Goal: Navigation & Orientation: Find specific page/section

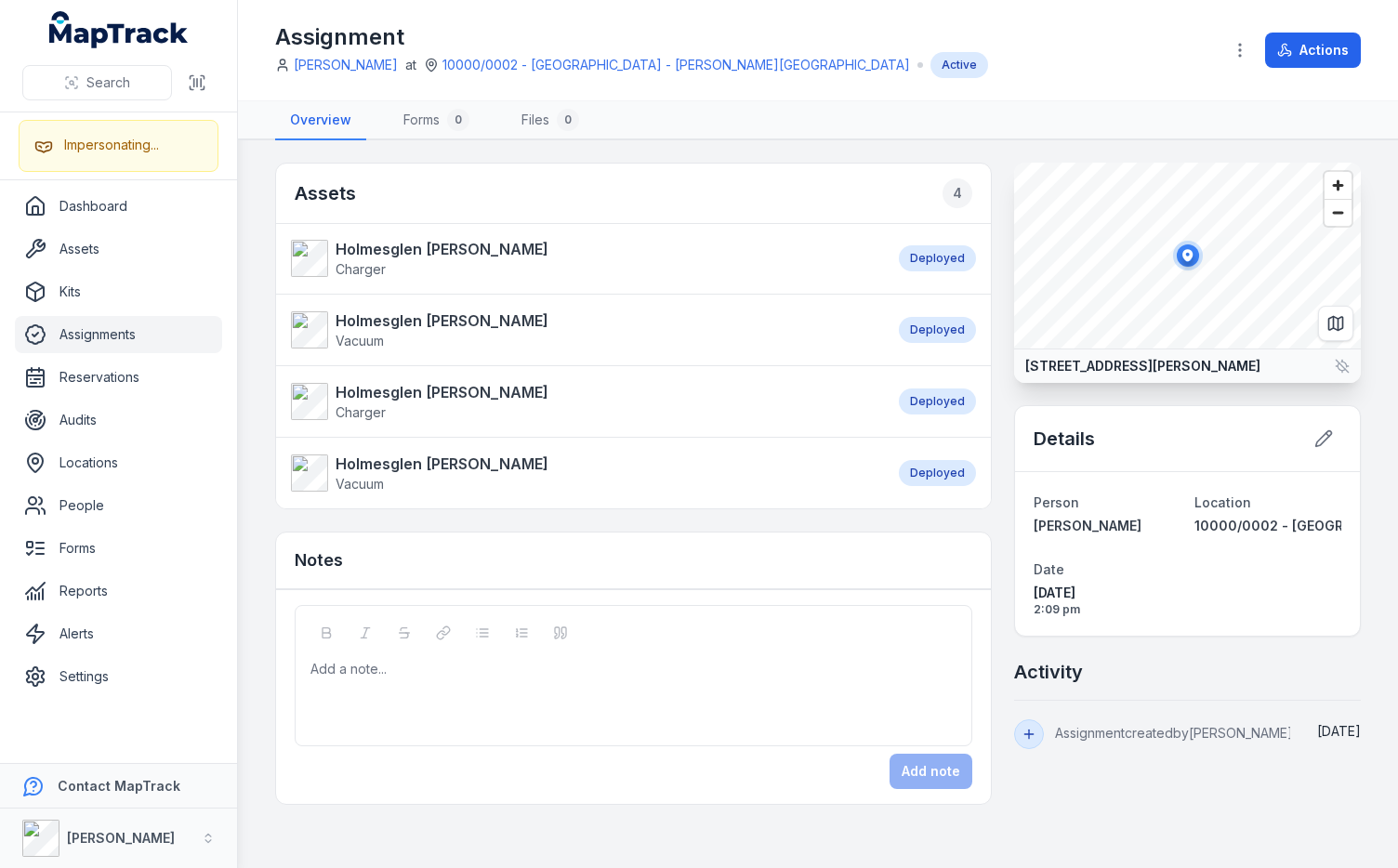
click at [591, 22] on h1 "Assignment" at bounding box center [631, 37] width 713 height 30
click at [759, 172] on div "Assets 4" at bounding box center [633, 193] width 715 height 61
click at [750, 114] on nav "Overview Forms 0 Files 0" at bounding box center [818, 120] width 1086 height 39
click at [694, 179] on h2 "Assets 4" at bounding box center [632, 193] width 677 height 30
click at [96, 602] on link "Reports" at bounding box center [118, 591] width 207 height 37
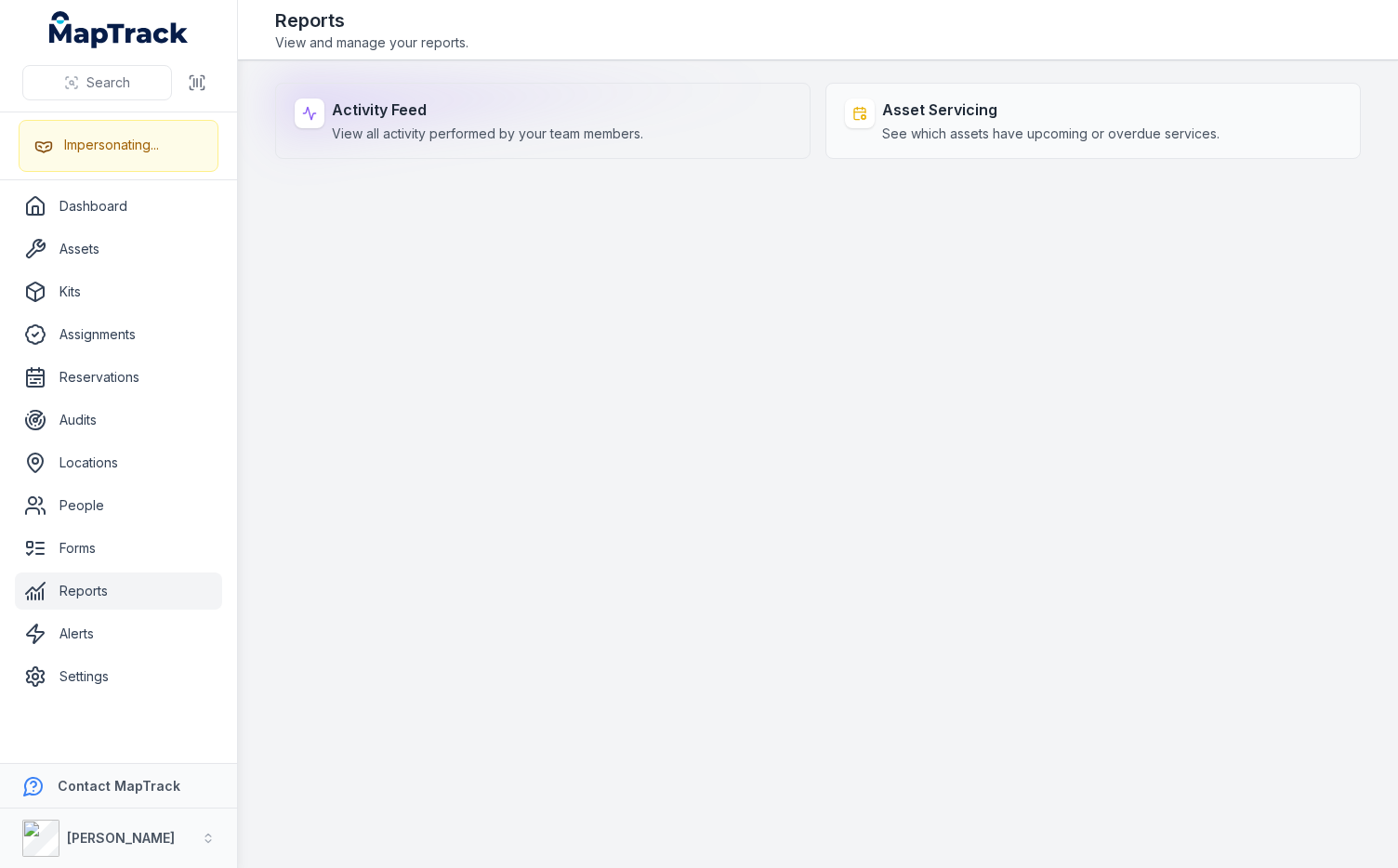
click at [711, 134] on div "Activity Feed View all activity performed by your team members." at bounding box center [543, 120] width 535 height 77
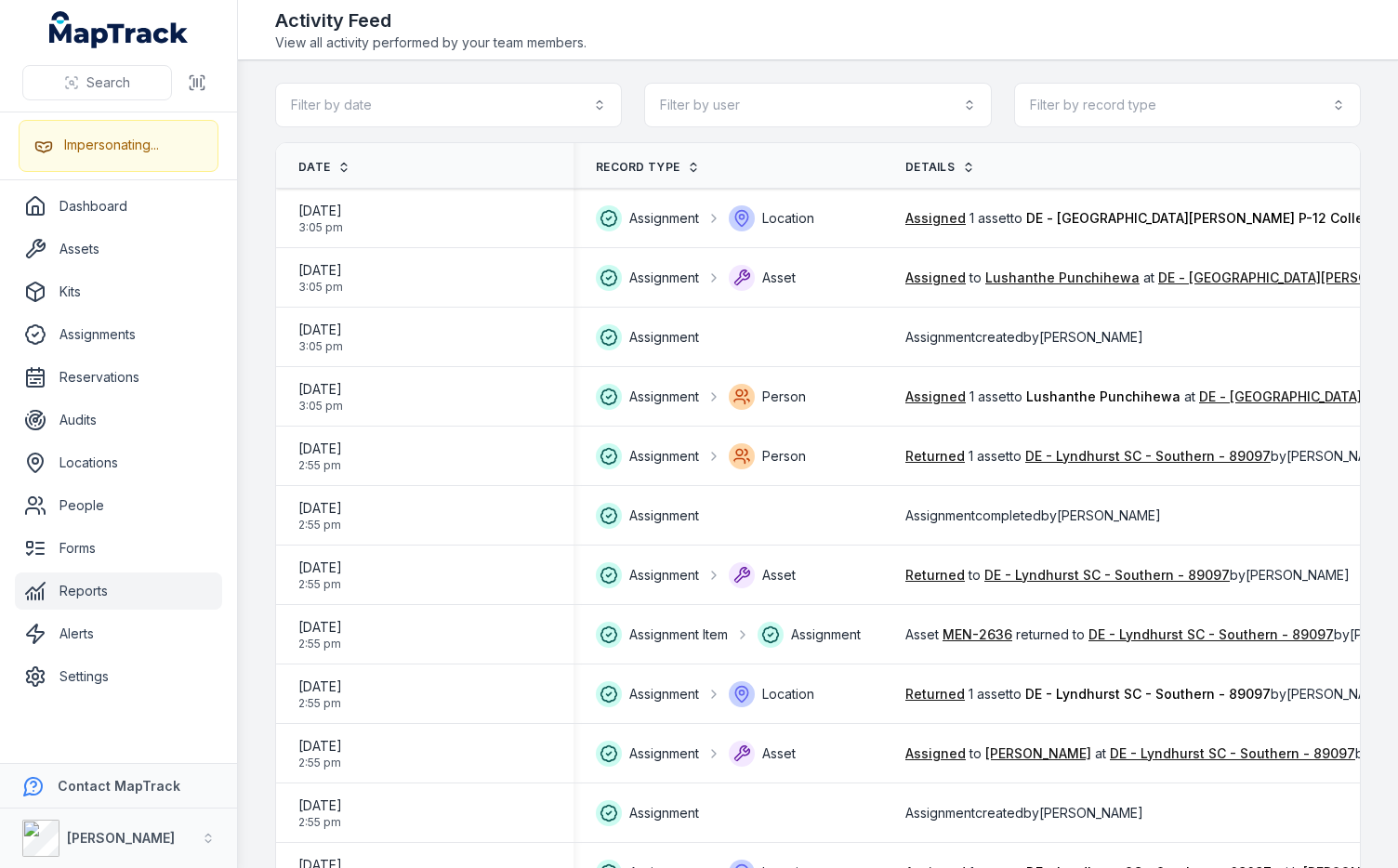
click at [631, 38] on div "Activity Feed View all activity performed by your team members." at bounding box center [818, 29] width 1086 height 45
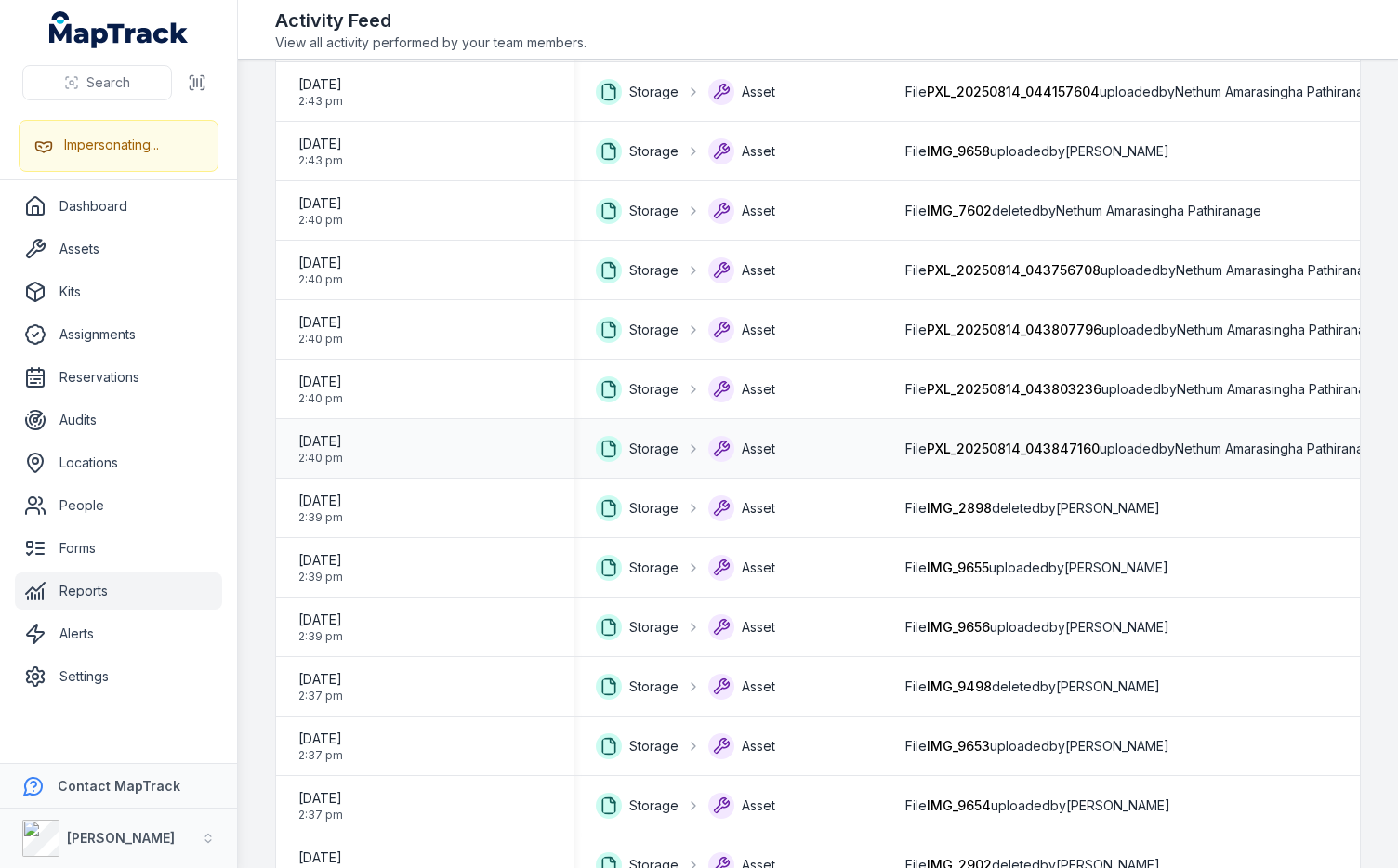
scroll to position [2368, 0]
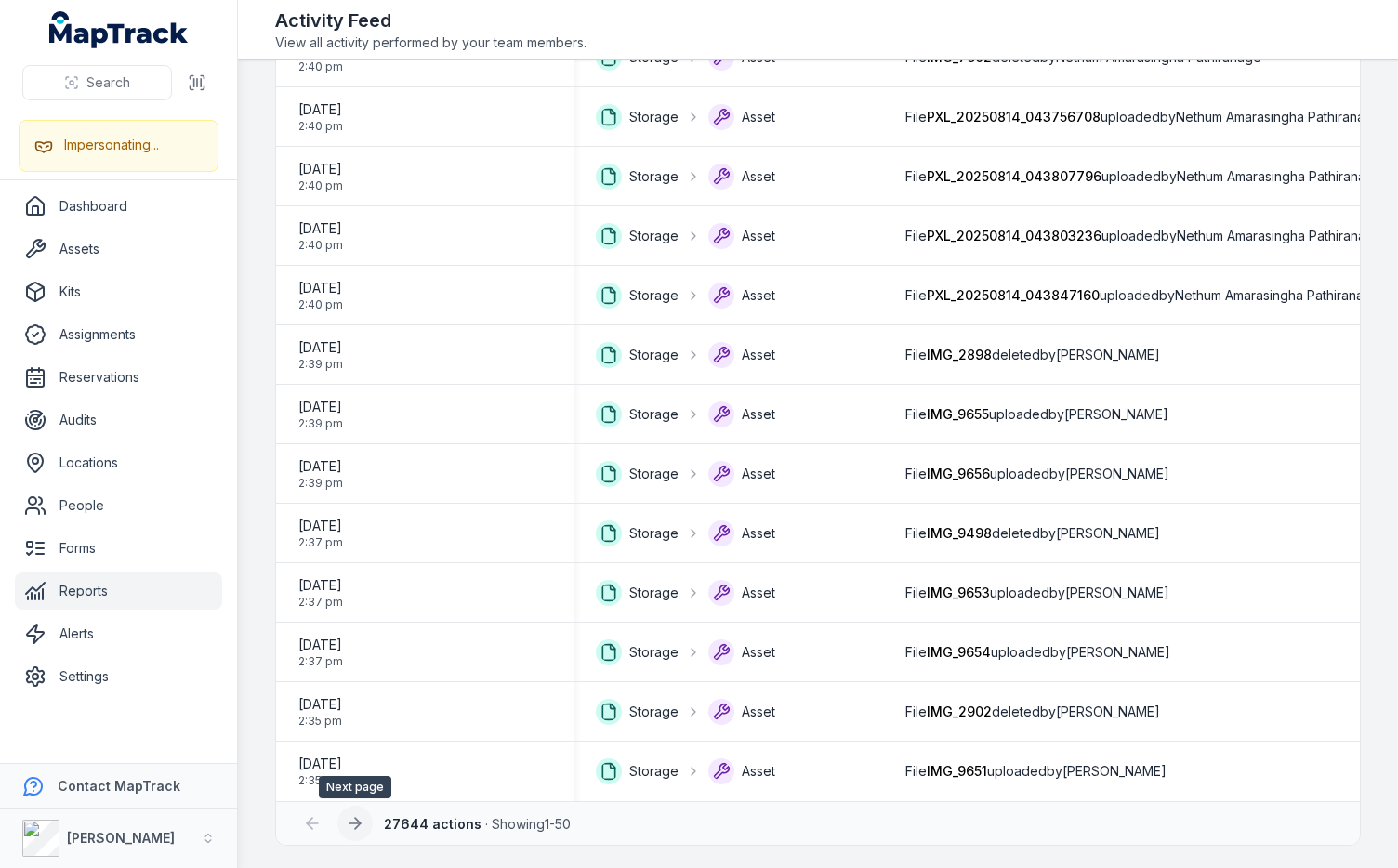
click at [359, 827] on icon at bounding box center [355, 823] width 19 height 19
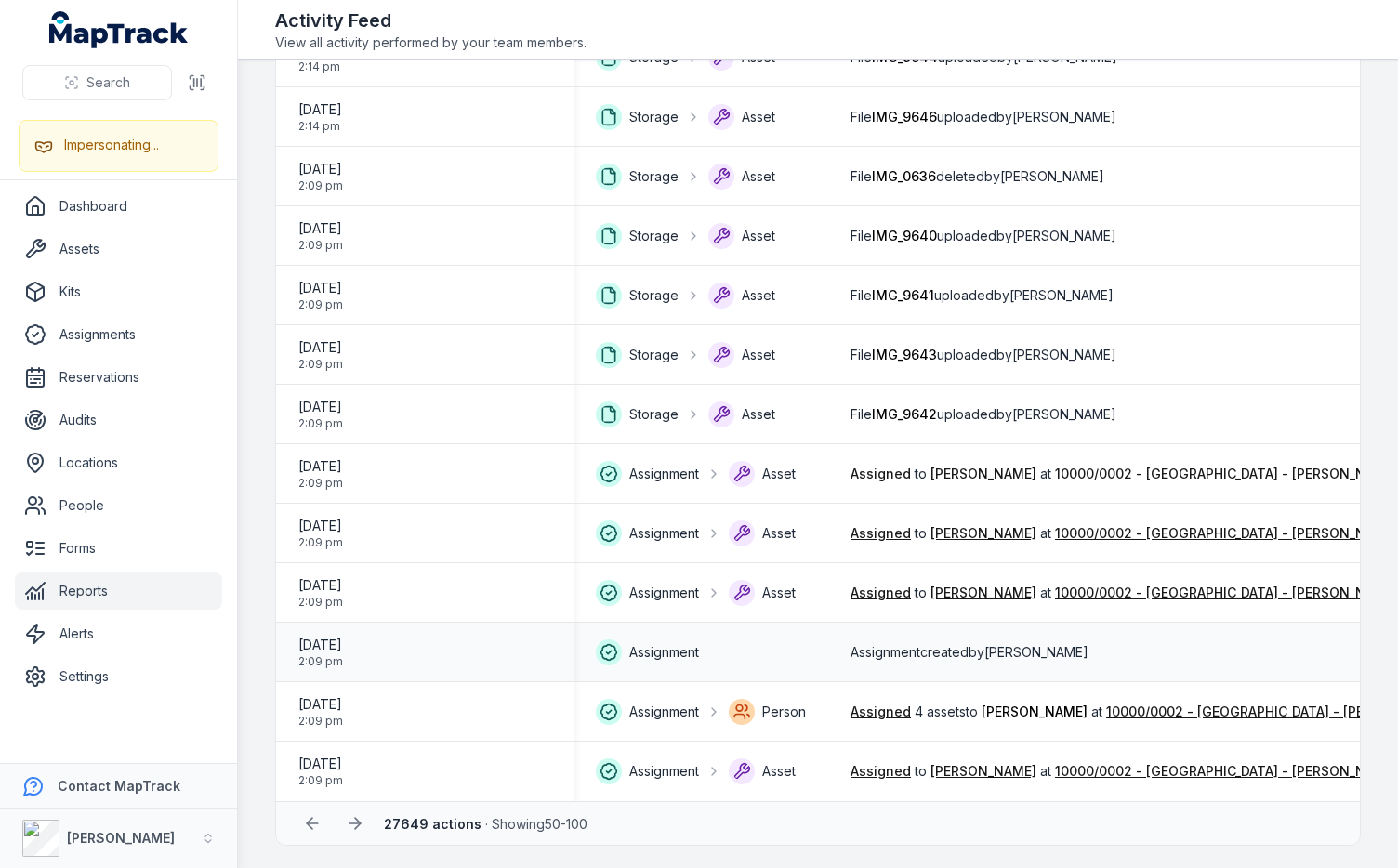
click at [885, 643] on span "Assignment created by Lachlan Ritchie" at bounding box center [968, 652] width 238 height 19
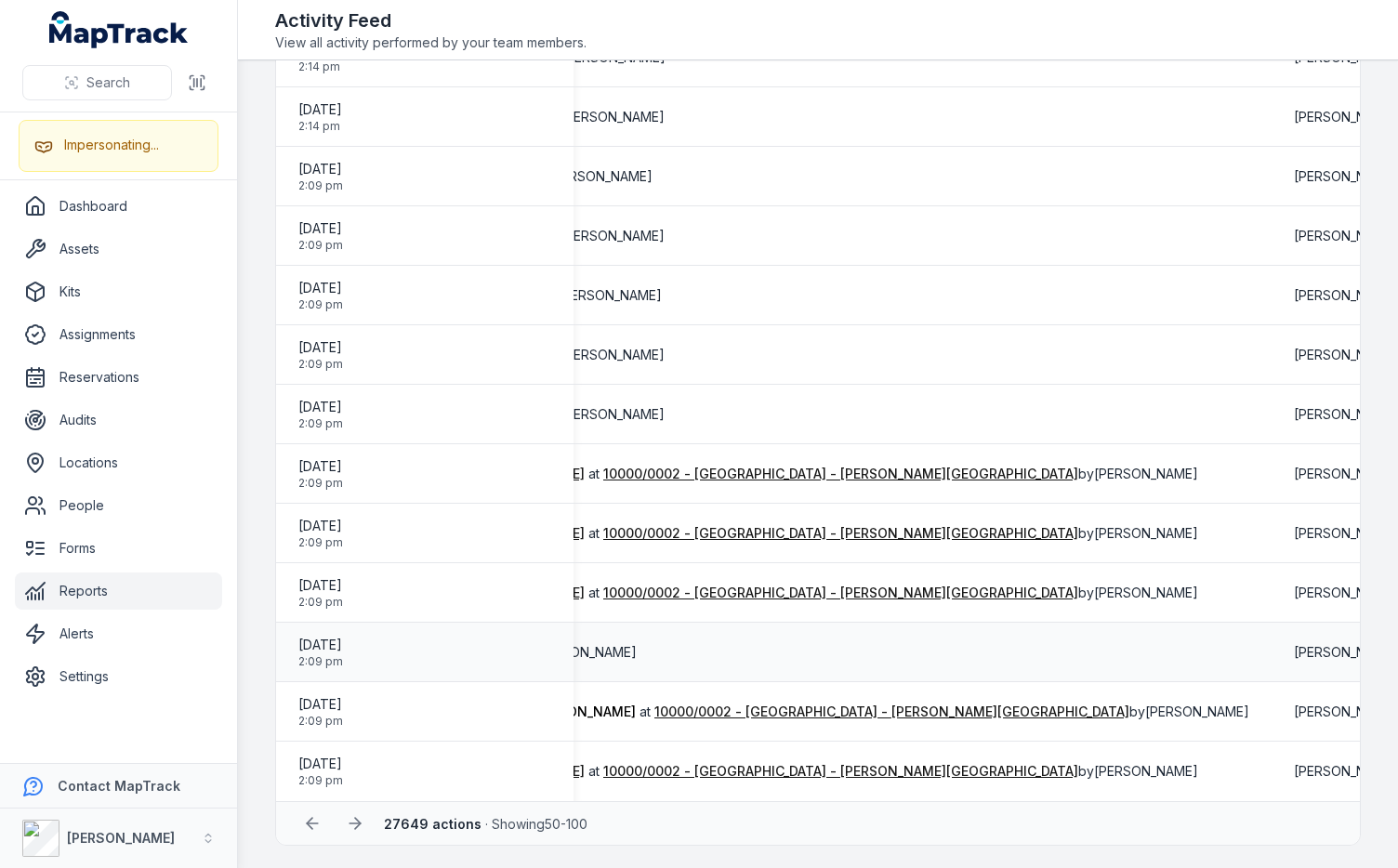
scroll to position [0, 494]
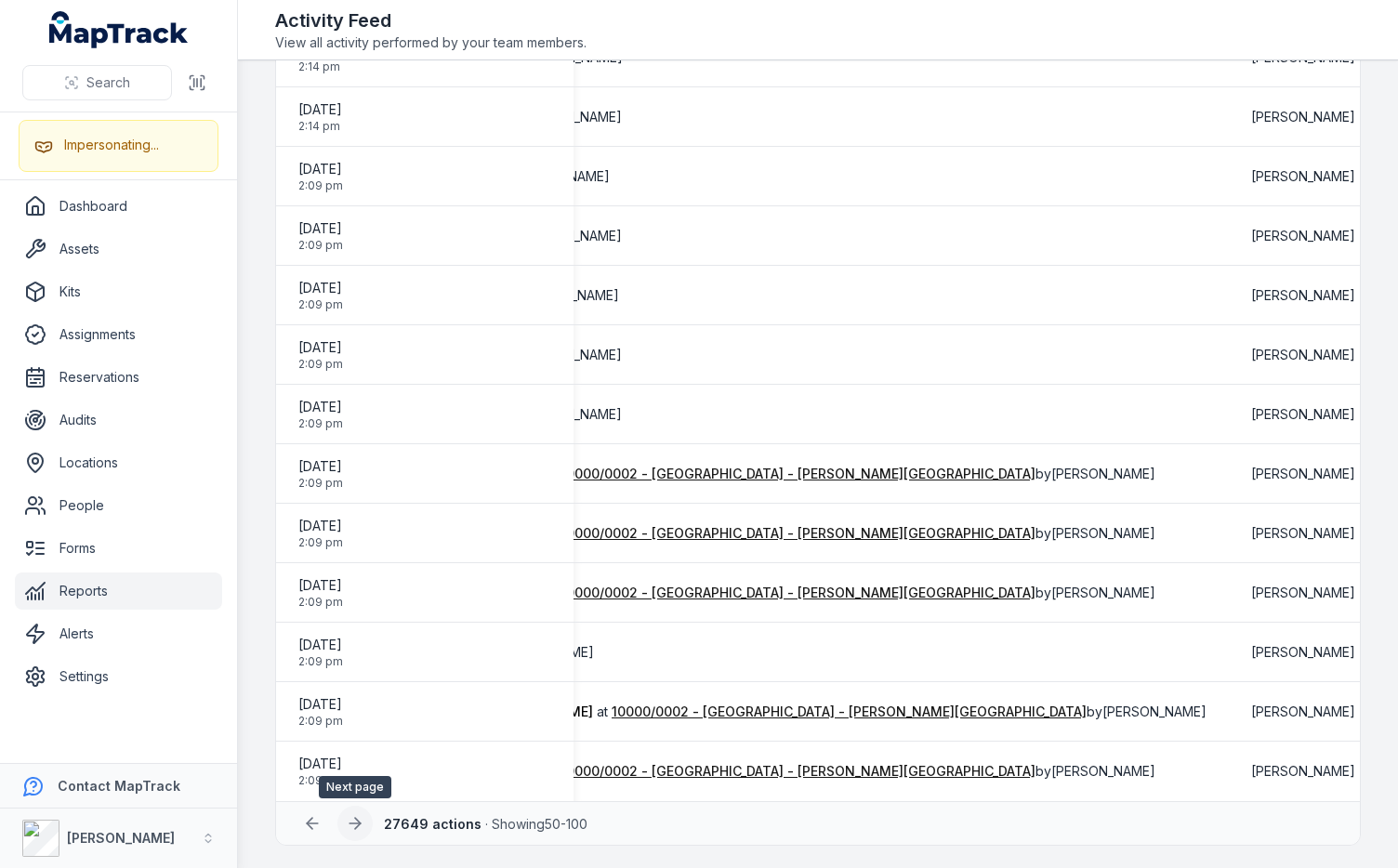
click at [356, 826] on icon at bounding box center [358, 822] width 6 height 11
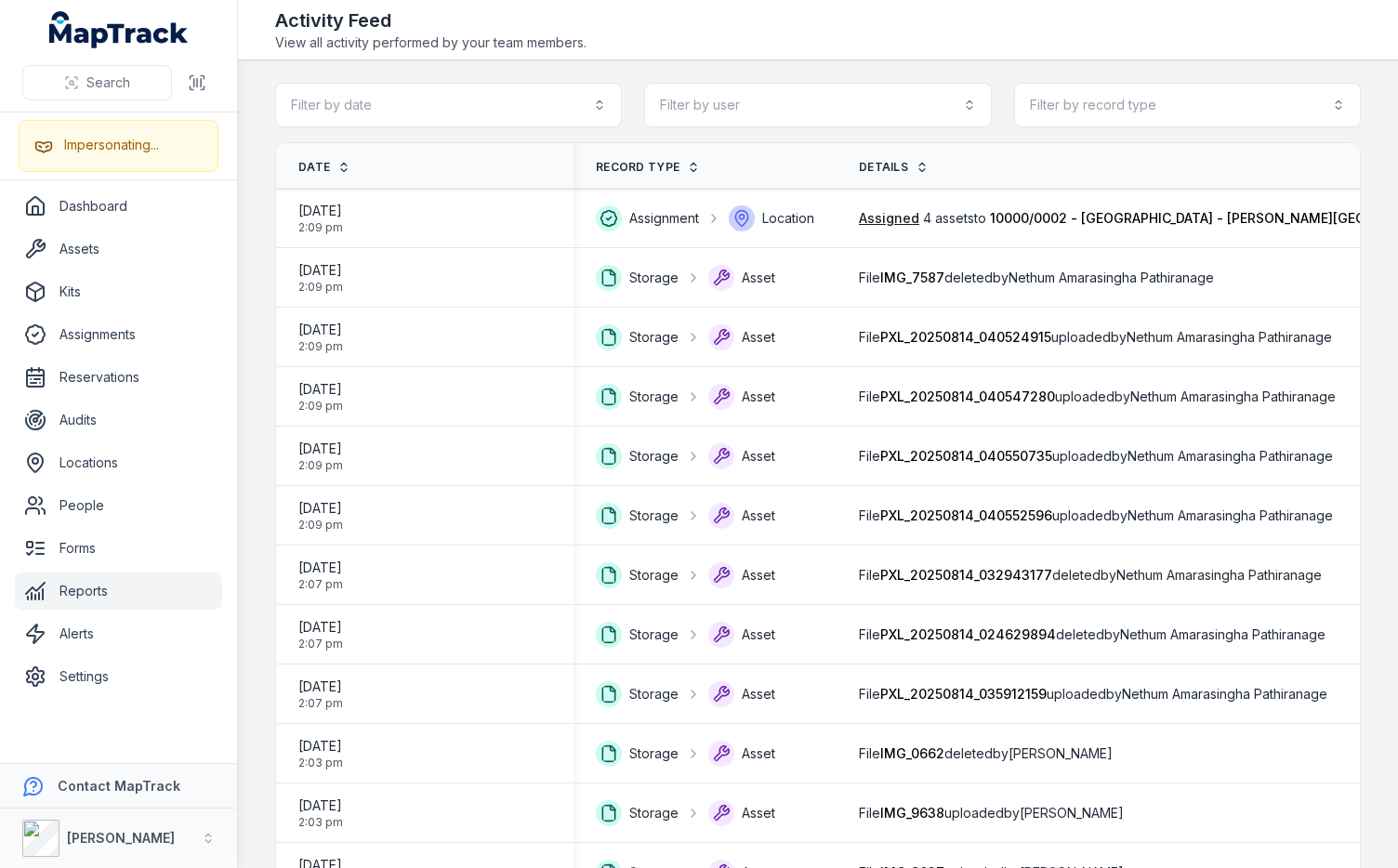
click at [257, 539] on main "Filter by date Filter by user Filter by record type Date Record Type Details Us…" at bounding box center [817, 464] width 1159 height 807
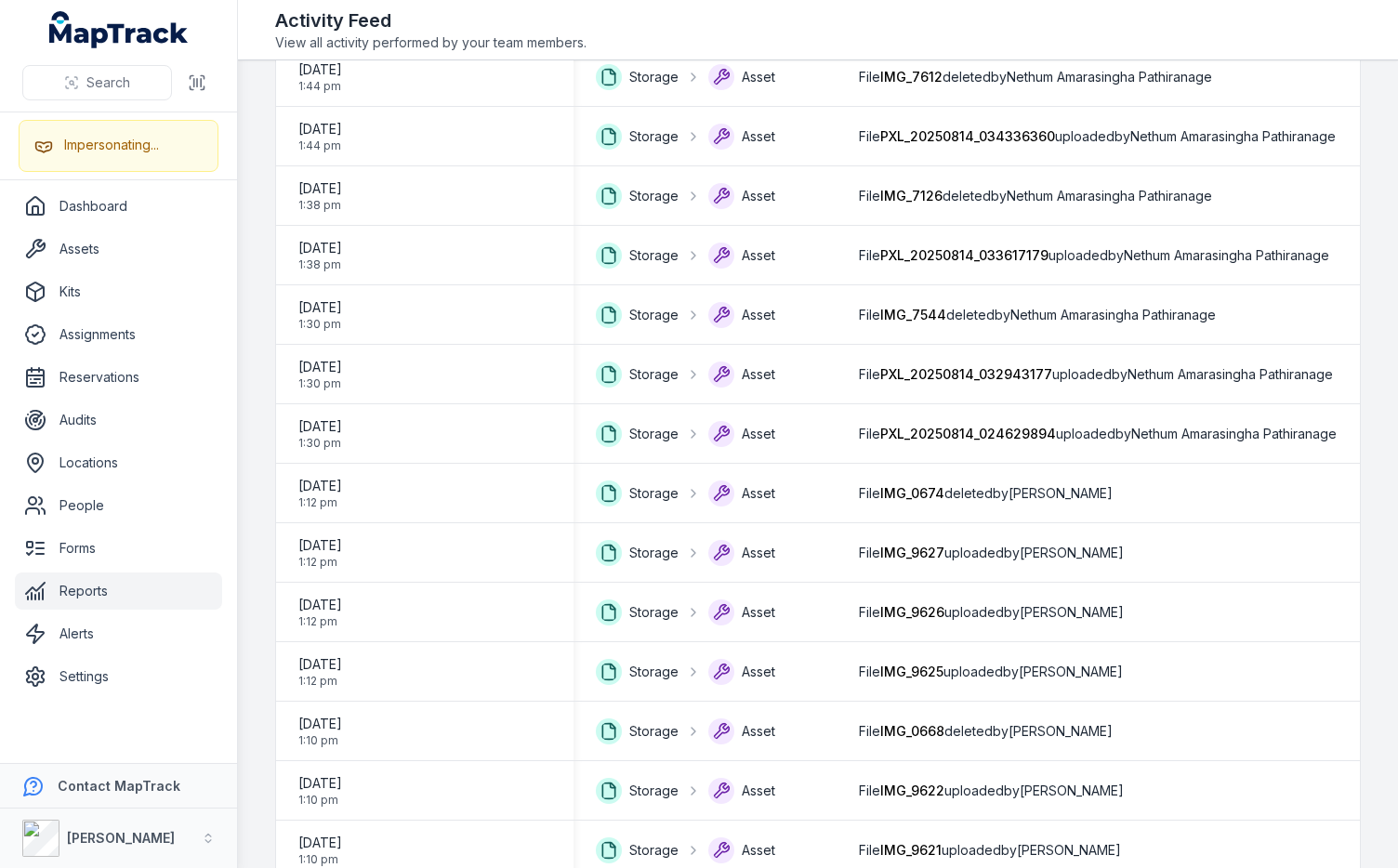
scroll to position [2368, 0]
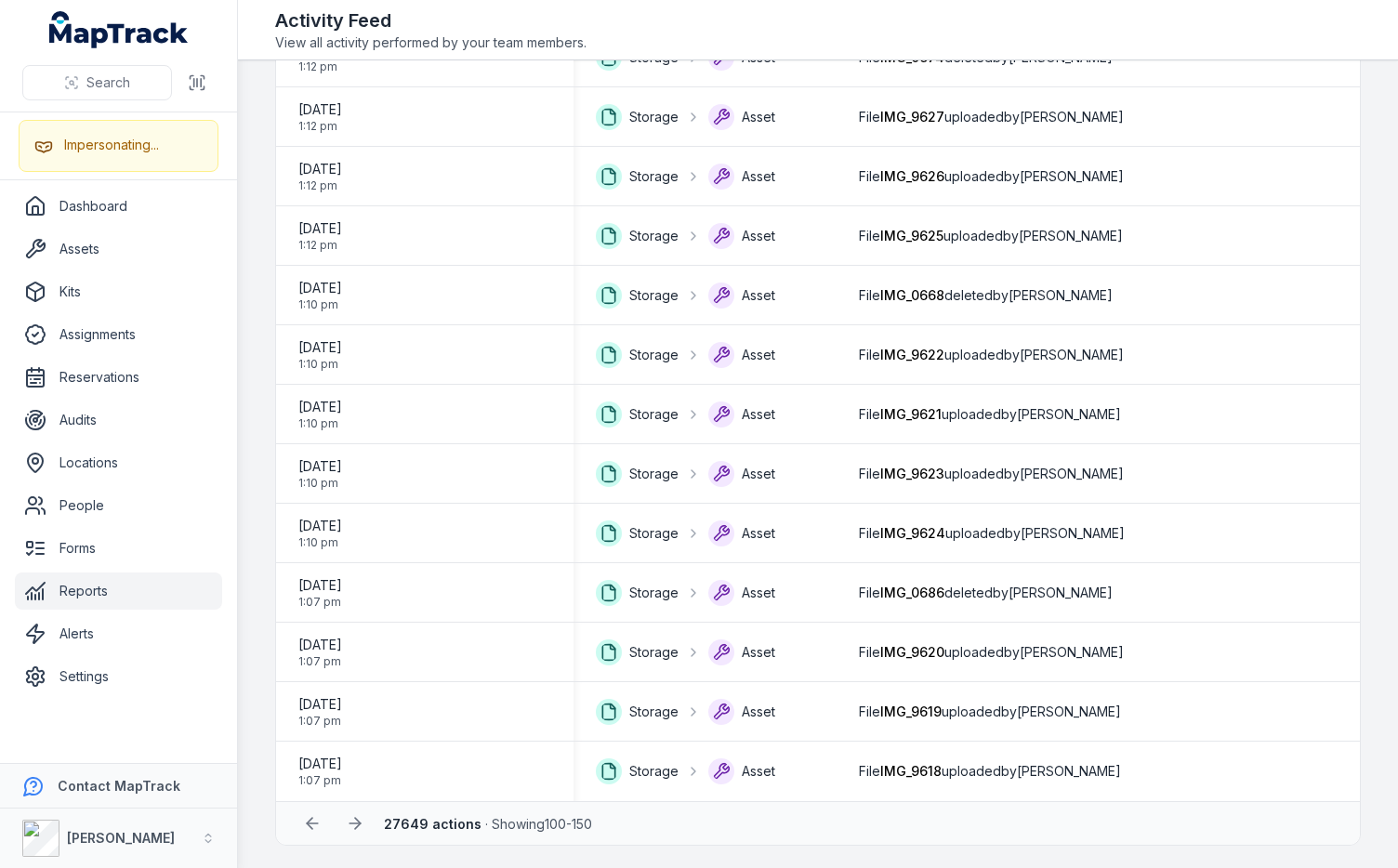
click at [256, 541] on main "Filter by date Filter by user Filter by record type Date Record Type Details Us…" at bounding box center [817, 464] width 1159 height 807
click at [313, 828] on icon at bounding box center [312, 823] width 19 height 19
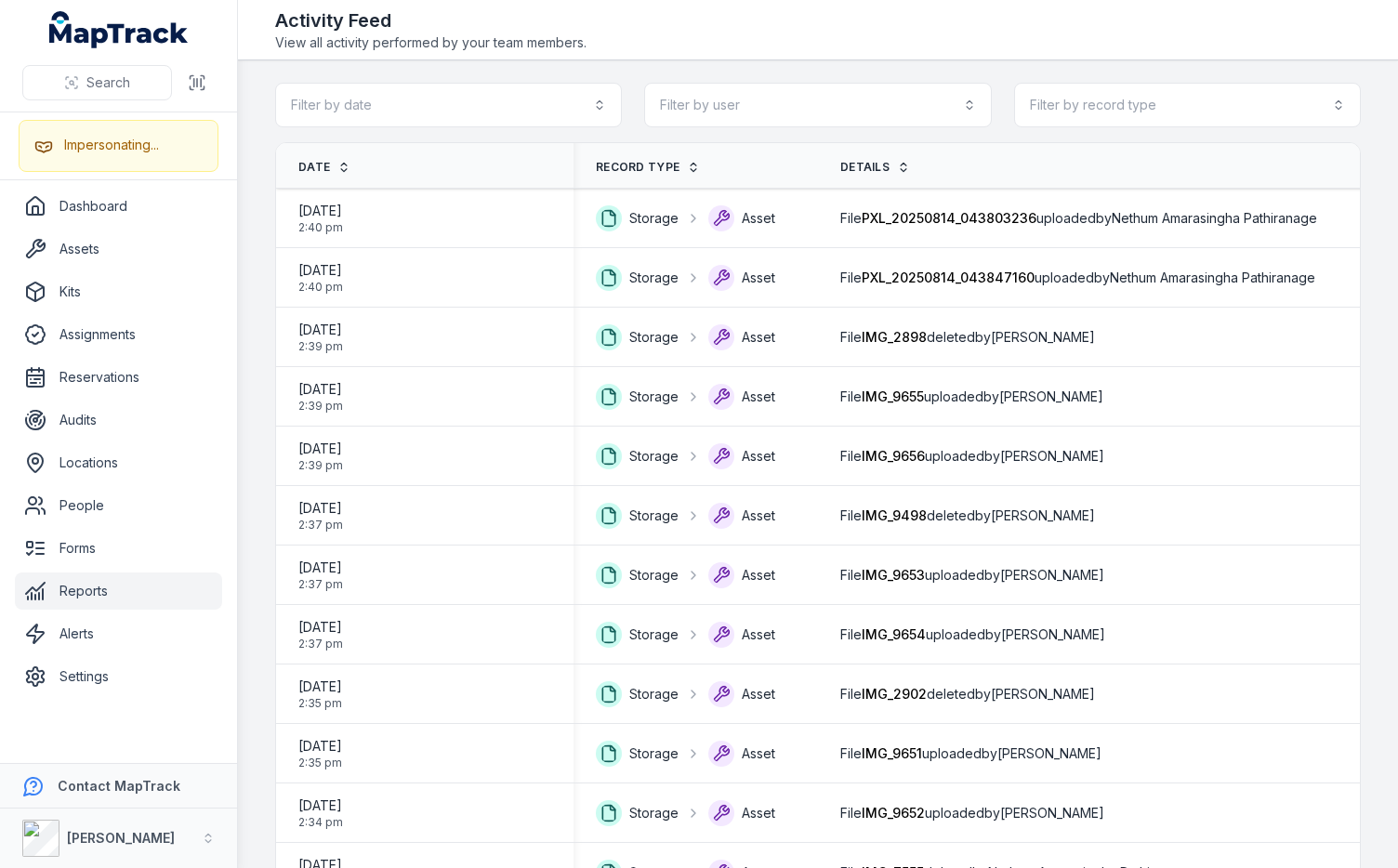
click at [847, 51] on div "Activity Feed View all activity performed by your team members." at bounding box center [818, 29] width 1086 height 45
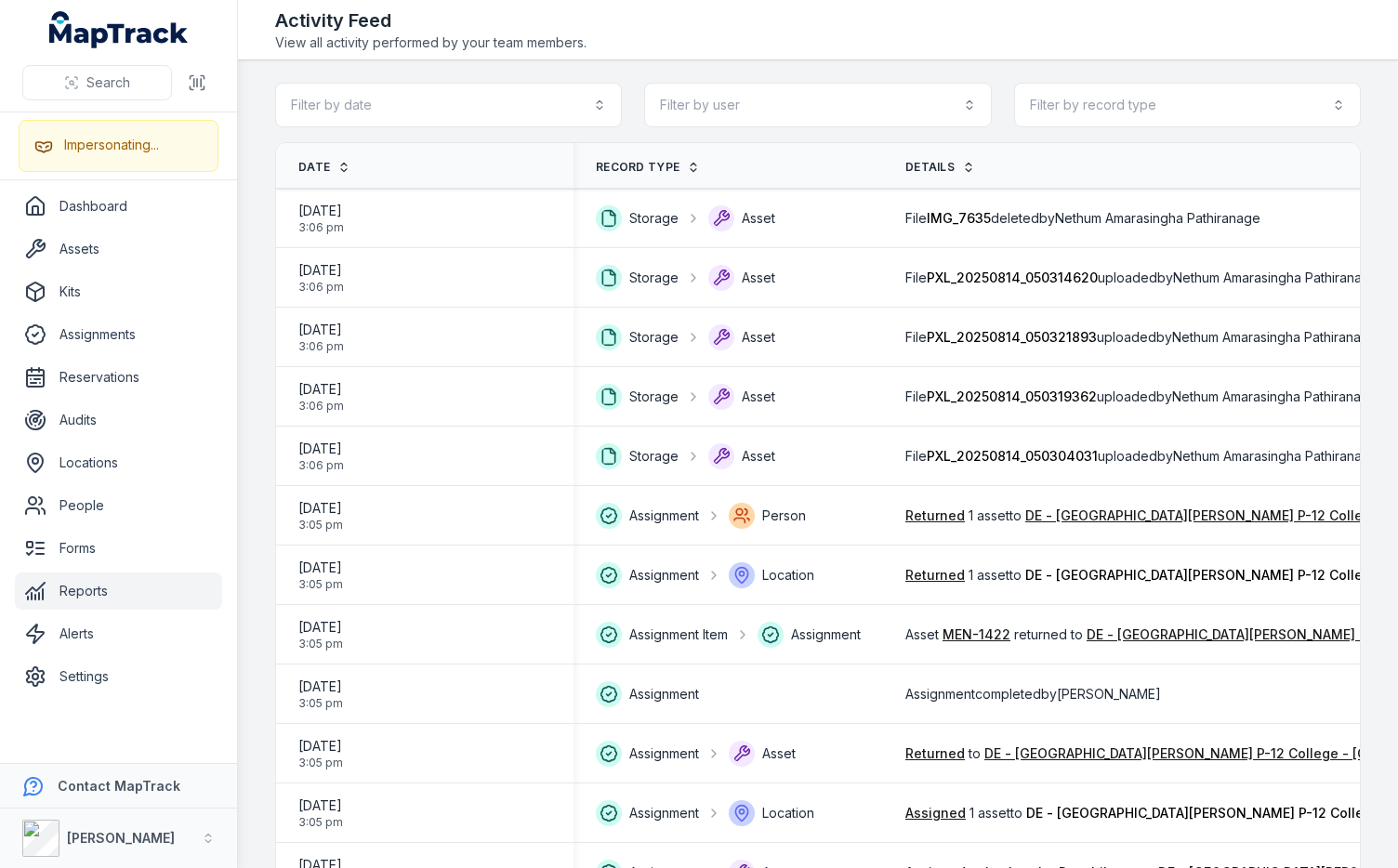
click at [816, 36] on div "Activity Feed View all activity performed by your team members." at bounding box center [818, 29] width 1086 height 45
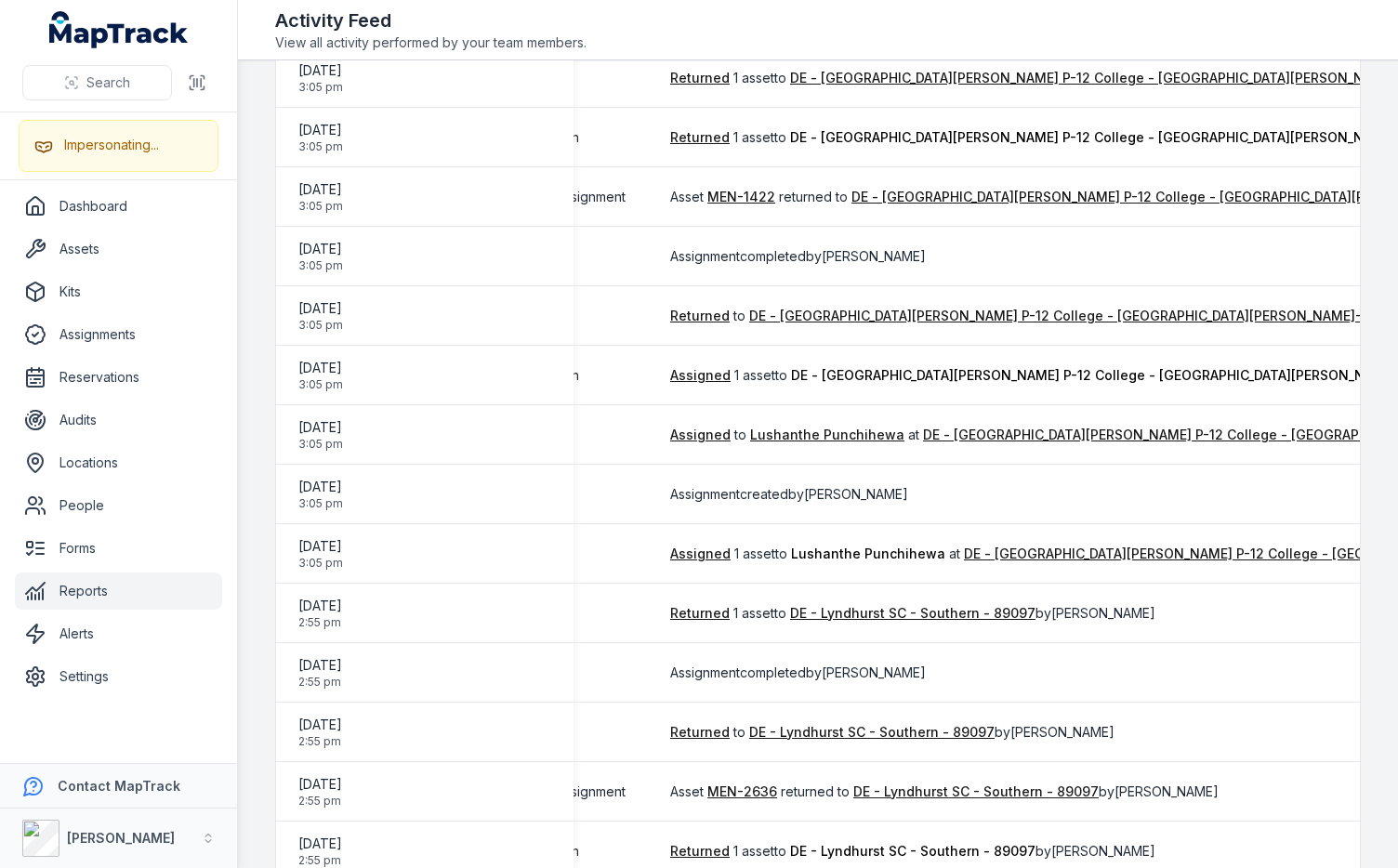
scroll to position [449, 0]
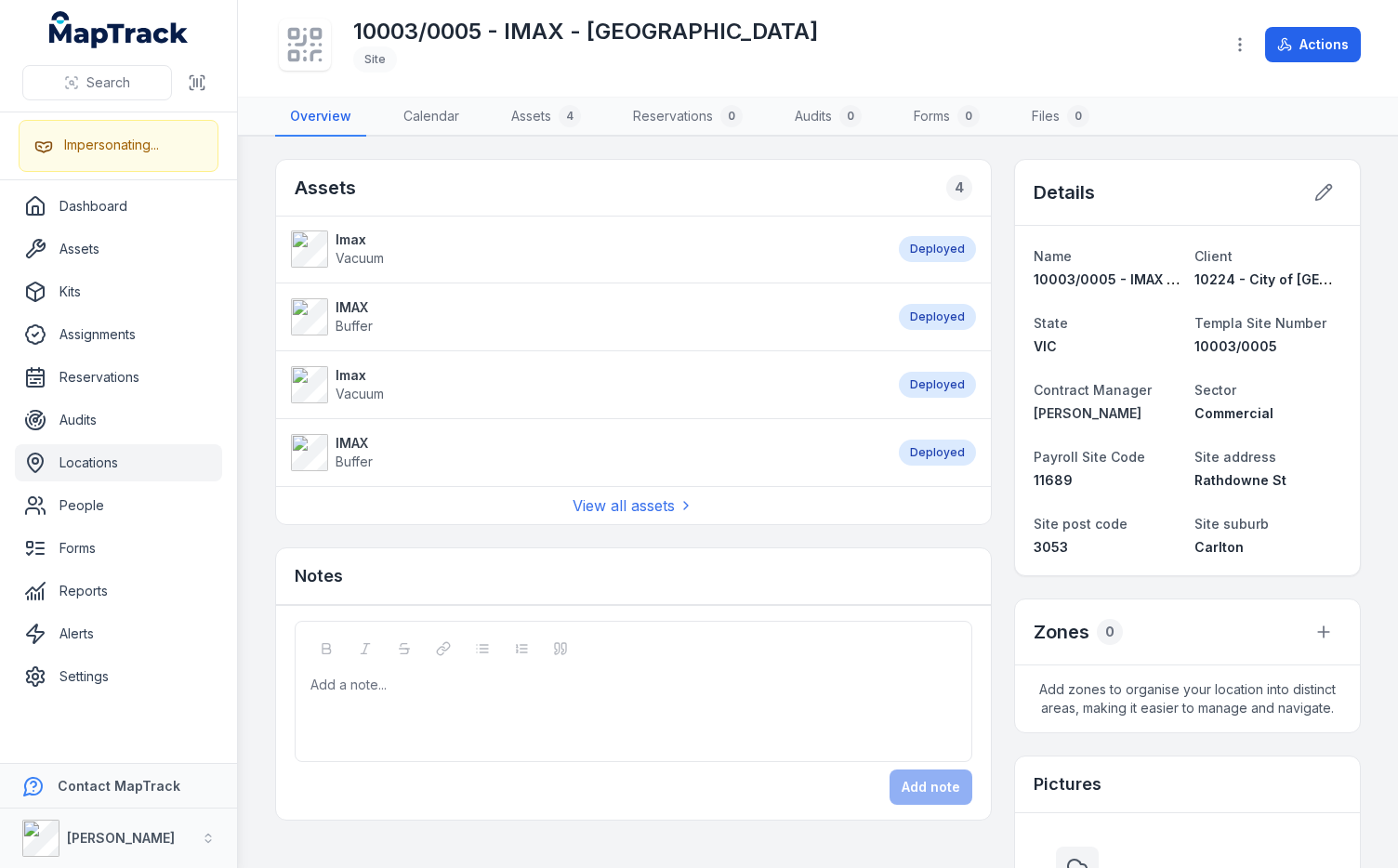
click at [790, 191] on div "Assets 4" at bounding box center [633, 188] width 715 height 57
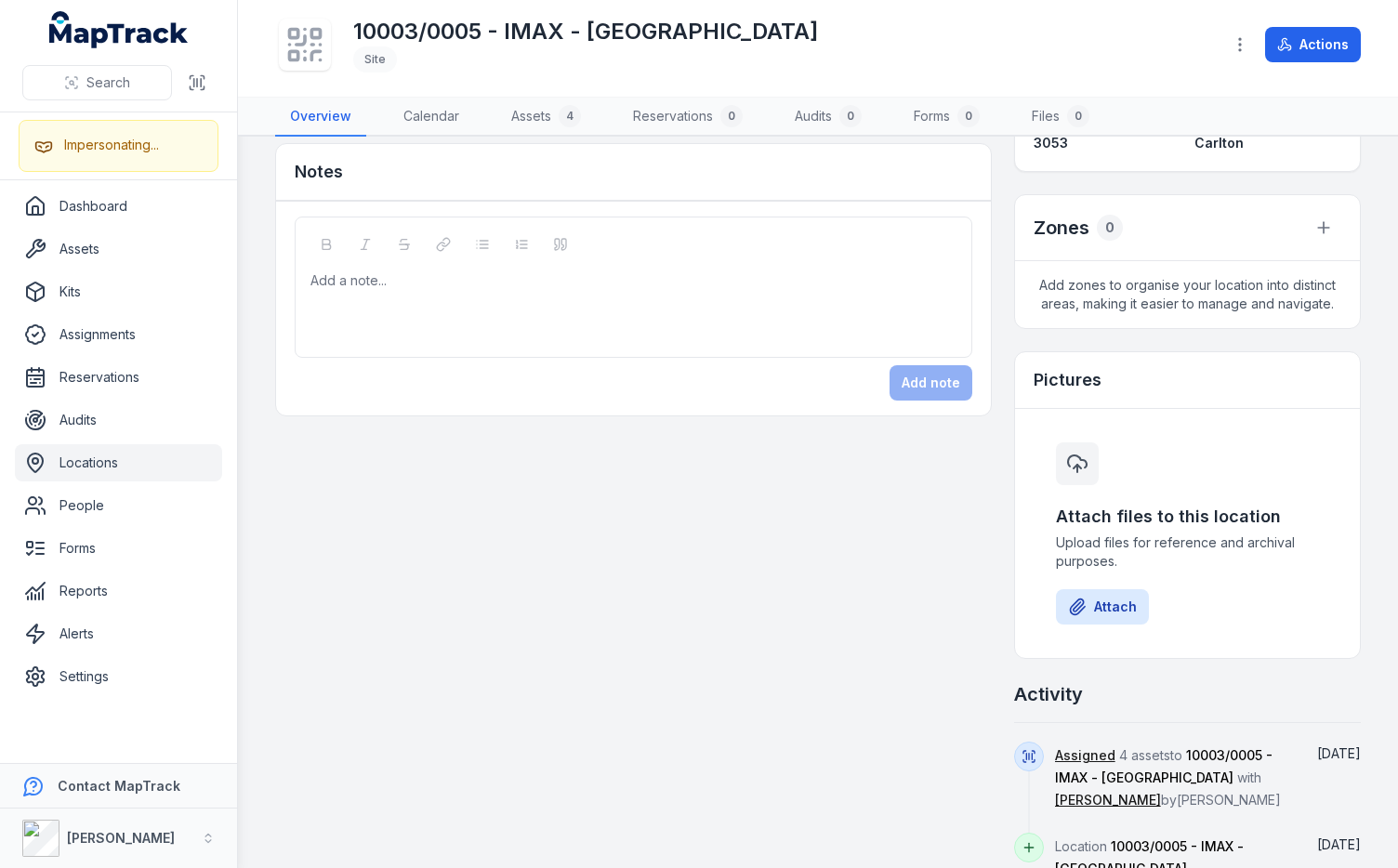
scroll to position [460, 0]
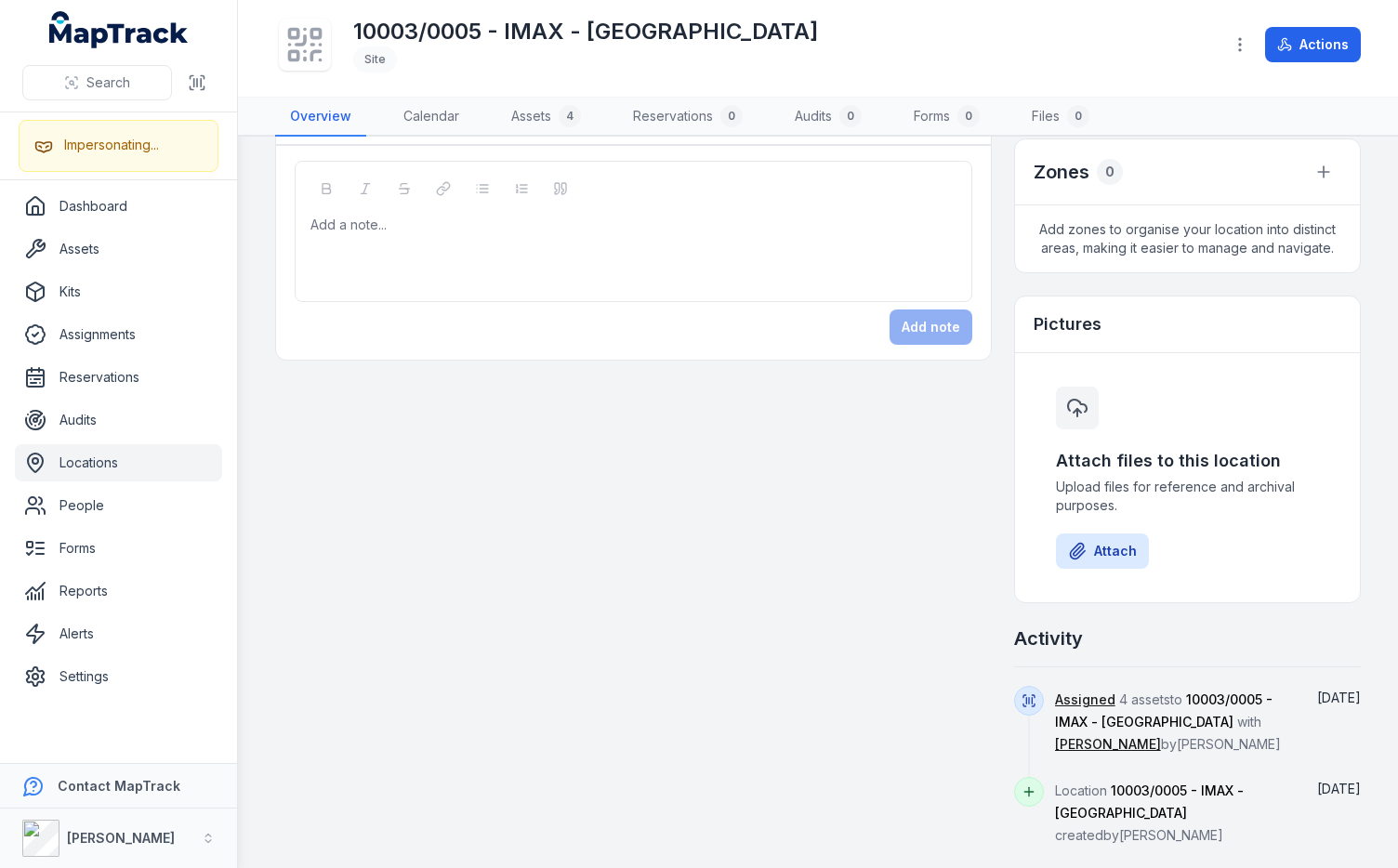
click at [985, 514] on div "Assets 4 Imax Vacuum Deployed IMAX Buffer Deployed Imax Vacuum Deployed IMAX Bu…" at bounding box center [818, 271] width 1086 height 1146
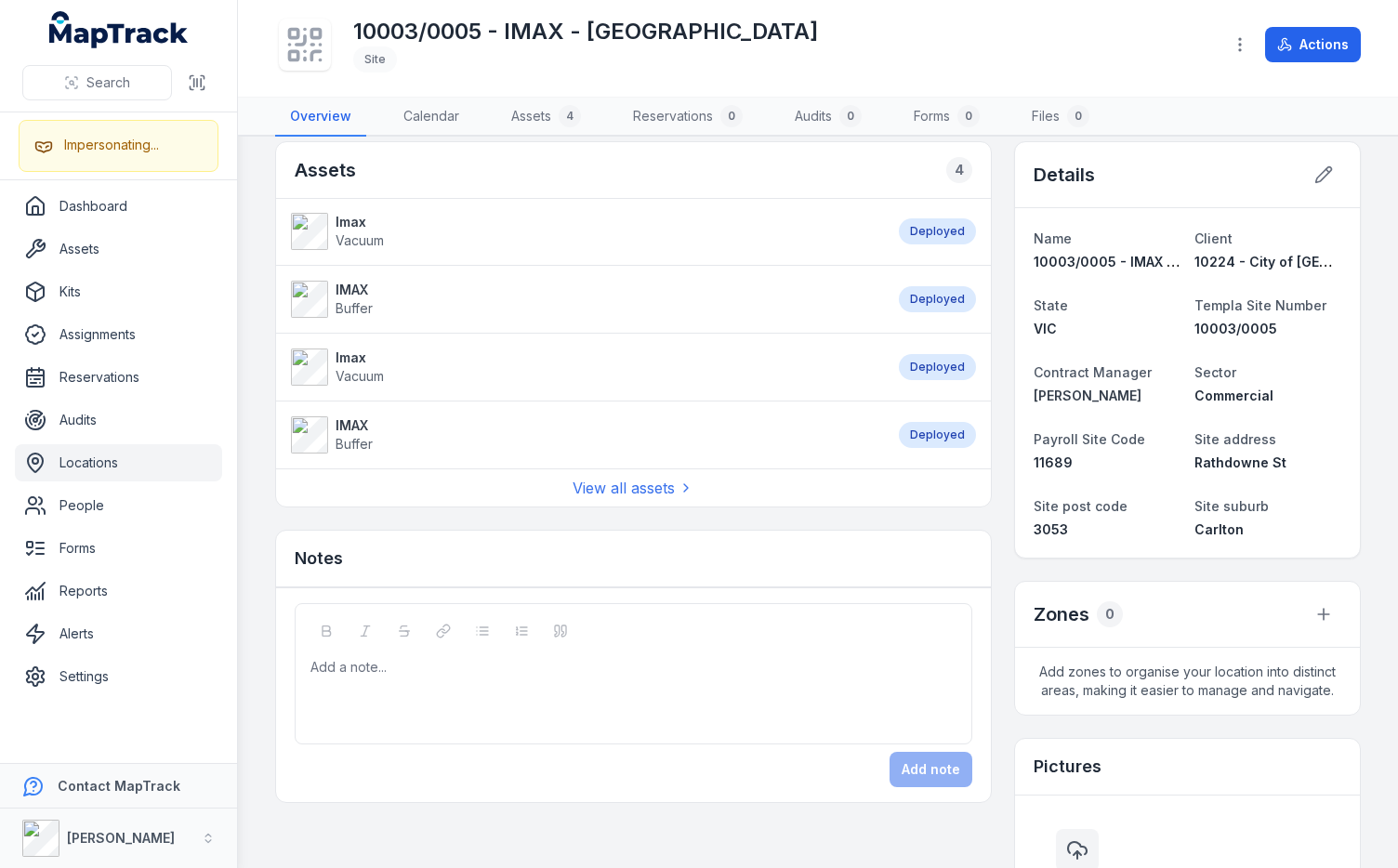
scroll to position [0, 0]
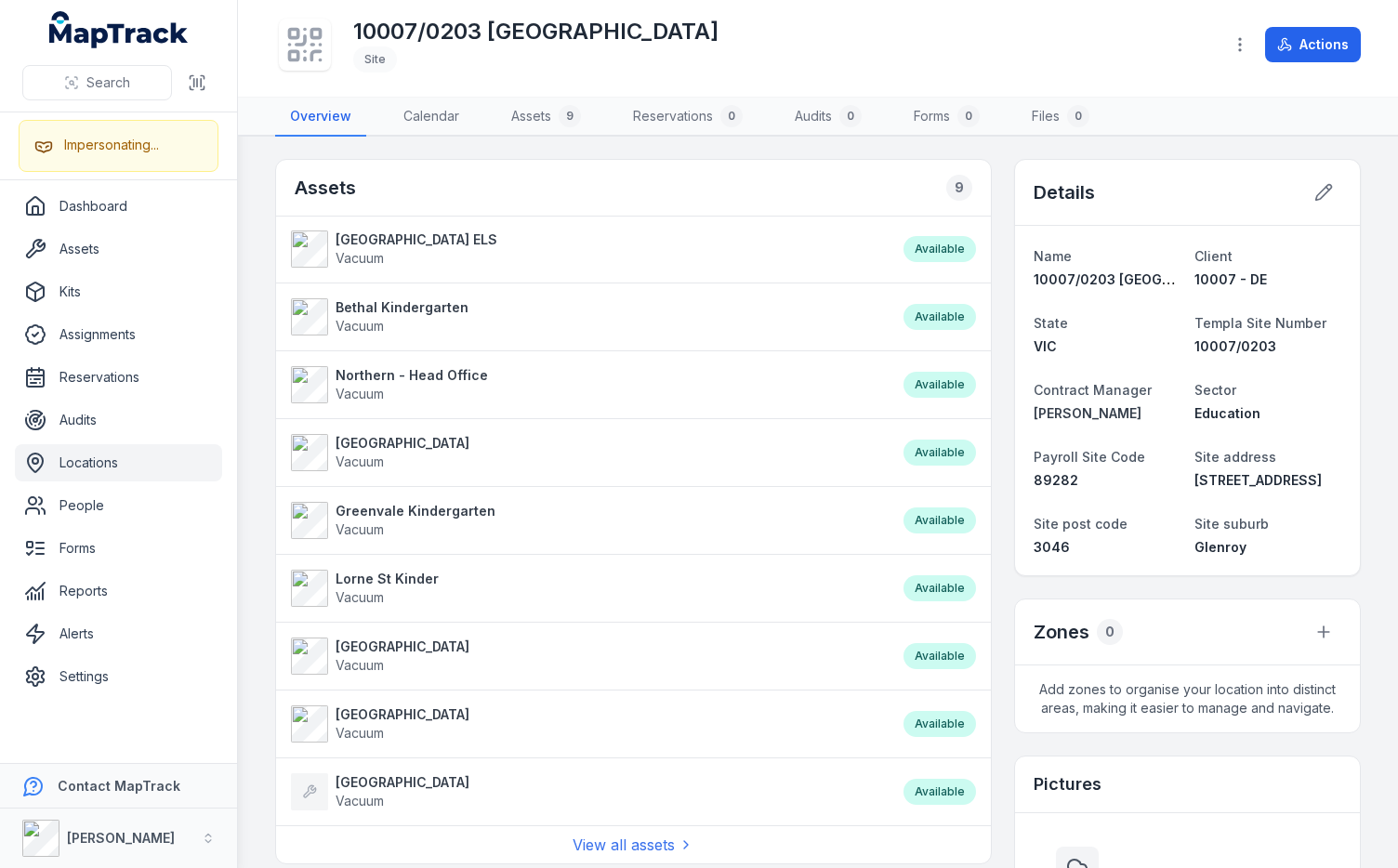
click at [758, 52] on div "10007/0203 [GEOGRAPHIC_DATA]" at bounding box center [741, 45] width 932 height 60
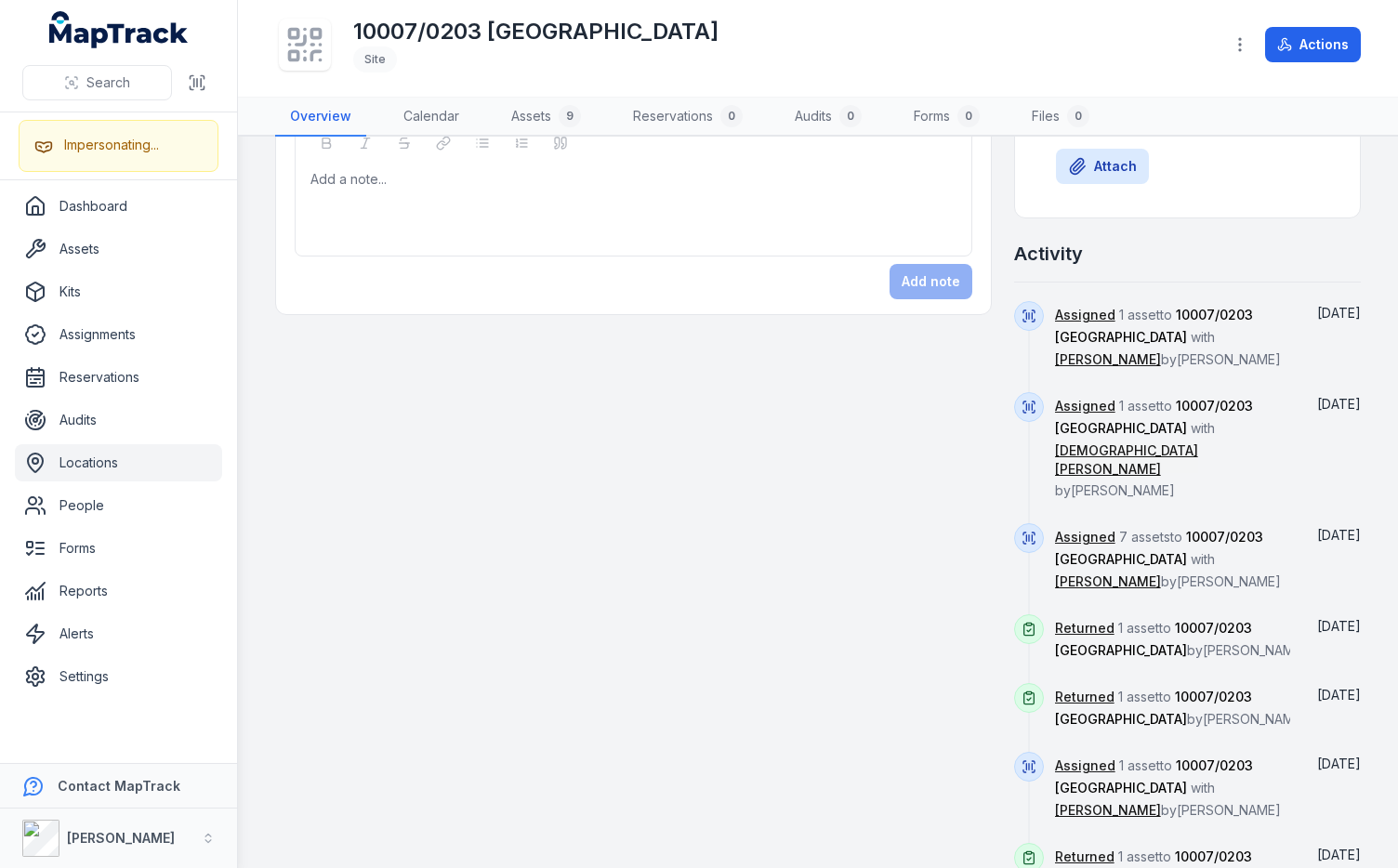
scroll to position [700, 0]
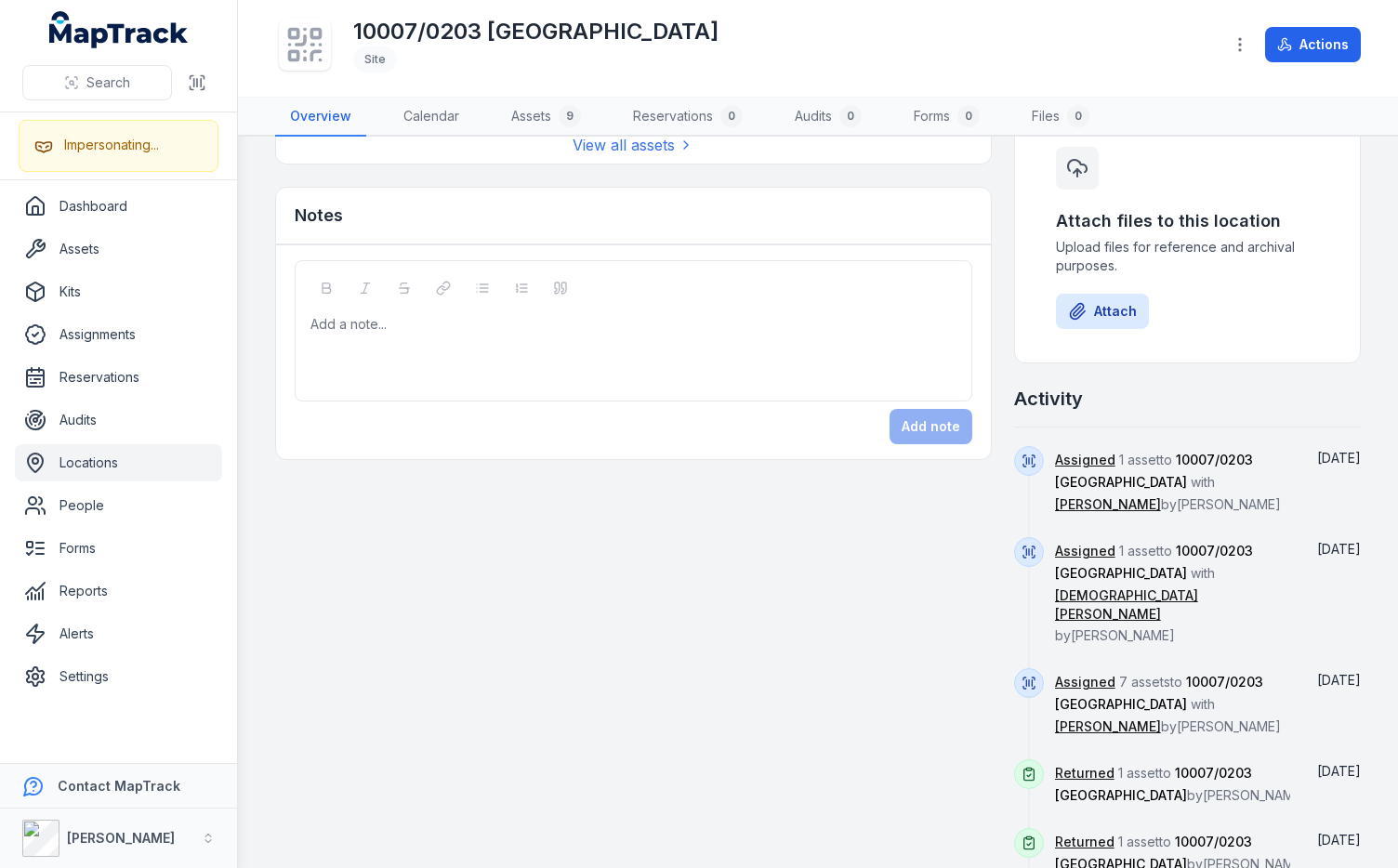
click at [990, 411] on div "Assets 9 Moomba Park ELS Vacuum Deployed Greenvale Kindergarten Vacuum Deployed…" at bounding box center [818, 337] width 1086 height 1757
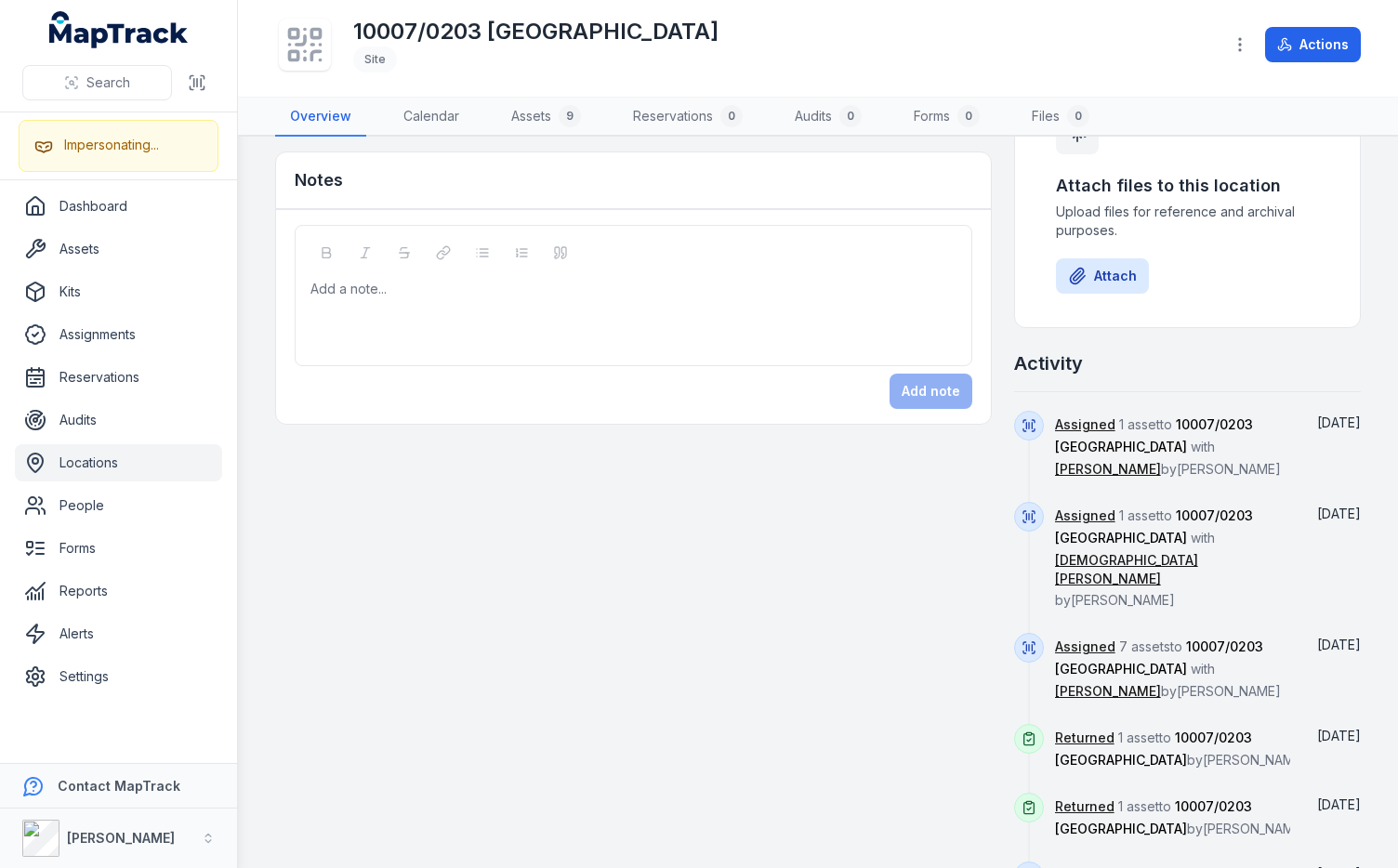
scroll to position [786, 0]
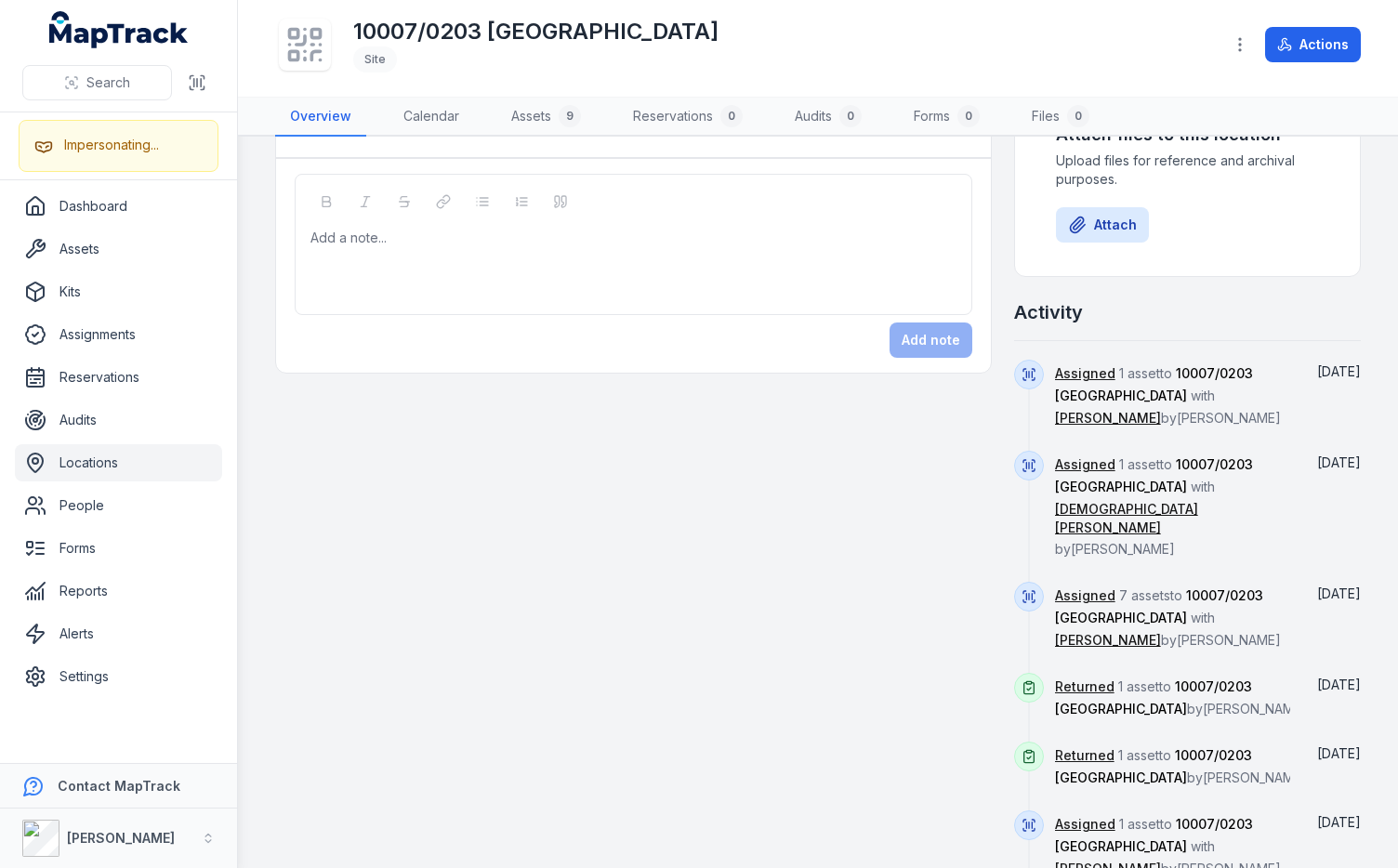
click at [963, 444] on div "Assets 9 Moomba Park ELS Vacuum Deployed Greenvale Kindergarten Vacuum Deployed…" at bounding box center [818, 251] width 1086 height 1757
click at [965, 483] on div "Assets 9 Moomba Park ELS Vacuum Deployed Greenvale Kindergarten Vacuum Deployed…" at bounding box center [818, 251] width 1086 height 1757
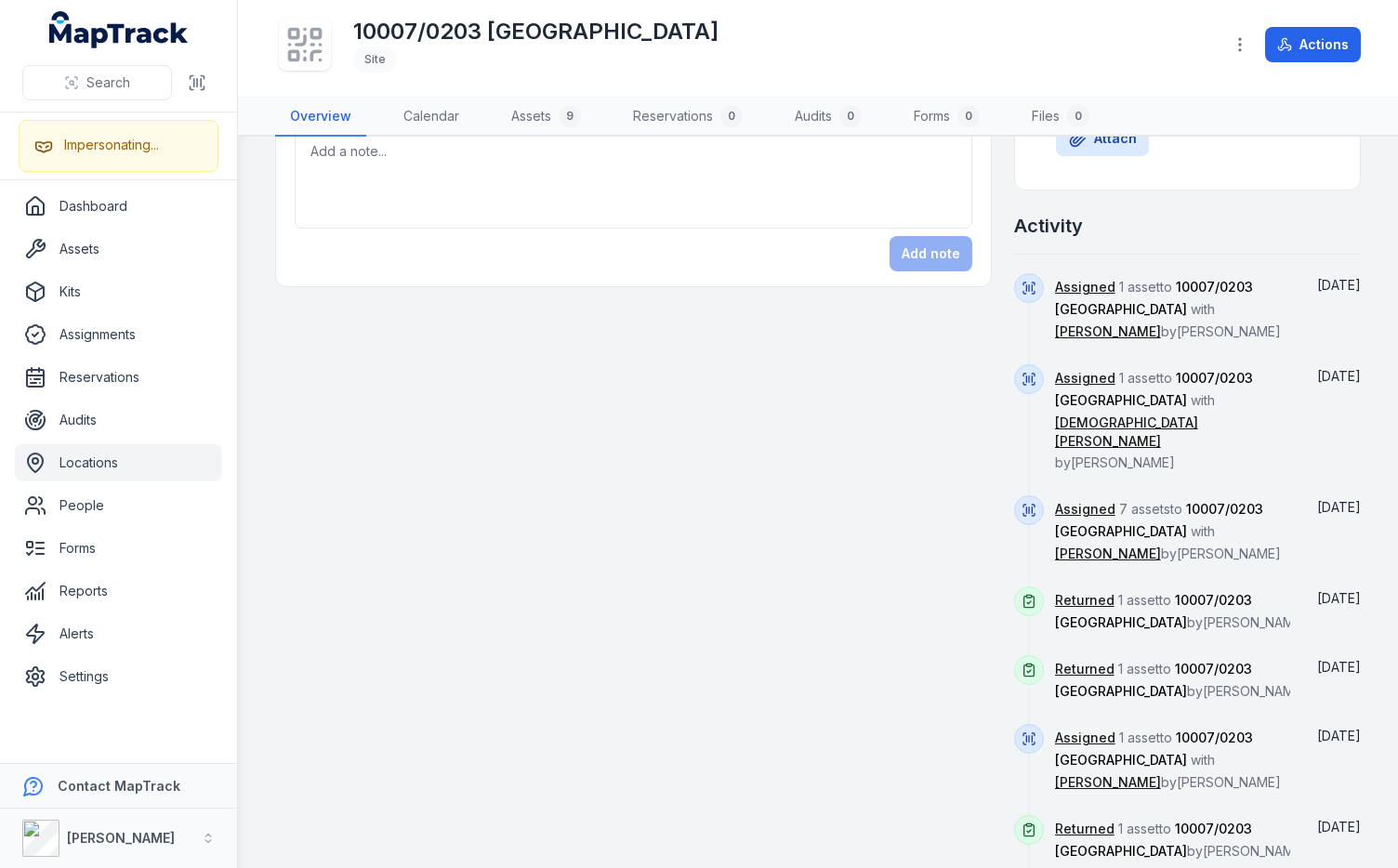
click at [969, 510] on div "Assets 9 Moomba Park ELS Vacuum Deployed Greenvale Kindergarten Vacuum Deployed…" at bounding box center [818, 164] width 1086 height 1757
click at [969, 506] on div "Assets 9 Moomba Park ELS Vacuum Deployed Greenvale Kindergarten Vacuum Deployed…" at bounding box center [818, 164] width 1086 height 1757
drag, startPoint x: 1037, startPoint y: 518, endPoint x: 1129, endPoint y: 516, distance: 92.0
click at [1129, 516] on div "Assigned 7 assets to 10007/0203 Northern School with Lherwey Huang by Lachlan R…" at bounding box center [1187, 541] width 347 height 91
click at [1135, 515] on span "10007/0203 [GEOGRAPHIC_DATA]" at bounding box center [1158, 520] width 208 height 38
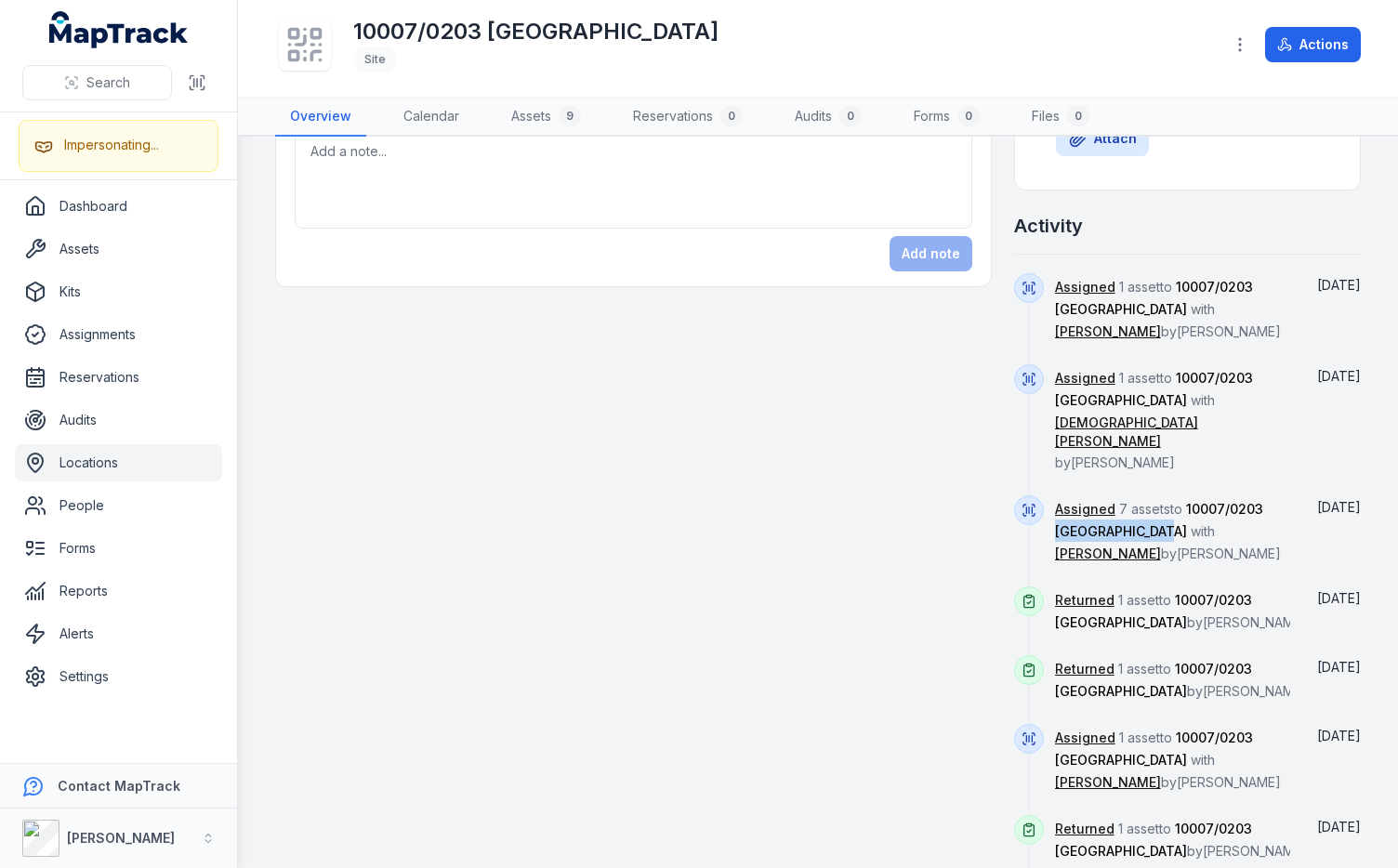
drag, startPoint x: 1146, startPoint y: 514, endPoint x: 1040, endPoint y: 518, distance: 106.1
click at [1040, 518] on div "Assigned 7 assets to 10007/0203 Northern School with Lherwey Huang by Lachlan R…" at bounding box center [1187, 541] width 347 height 91
click at [979, 527] on div "Assets 9 Moomba Park ELS Vacuum Deployed Greenvale Kindergarten Vacuum Deployed…" at bounding box center [818, 164] width 1086 height 1757
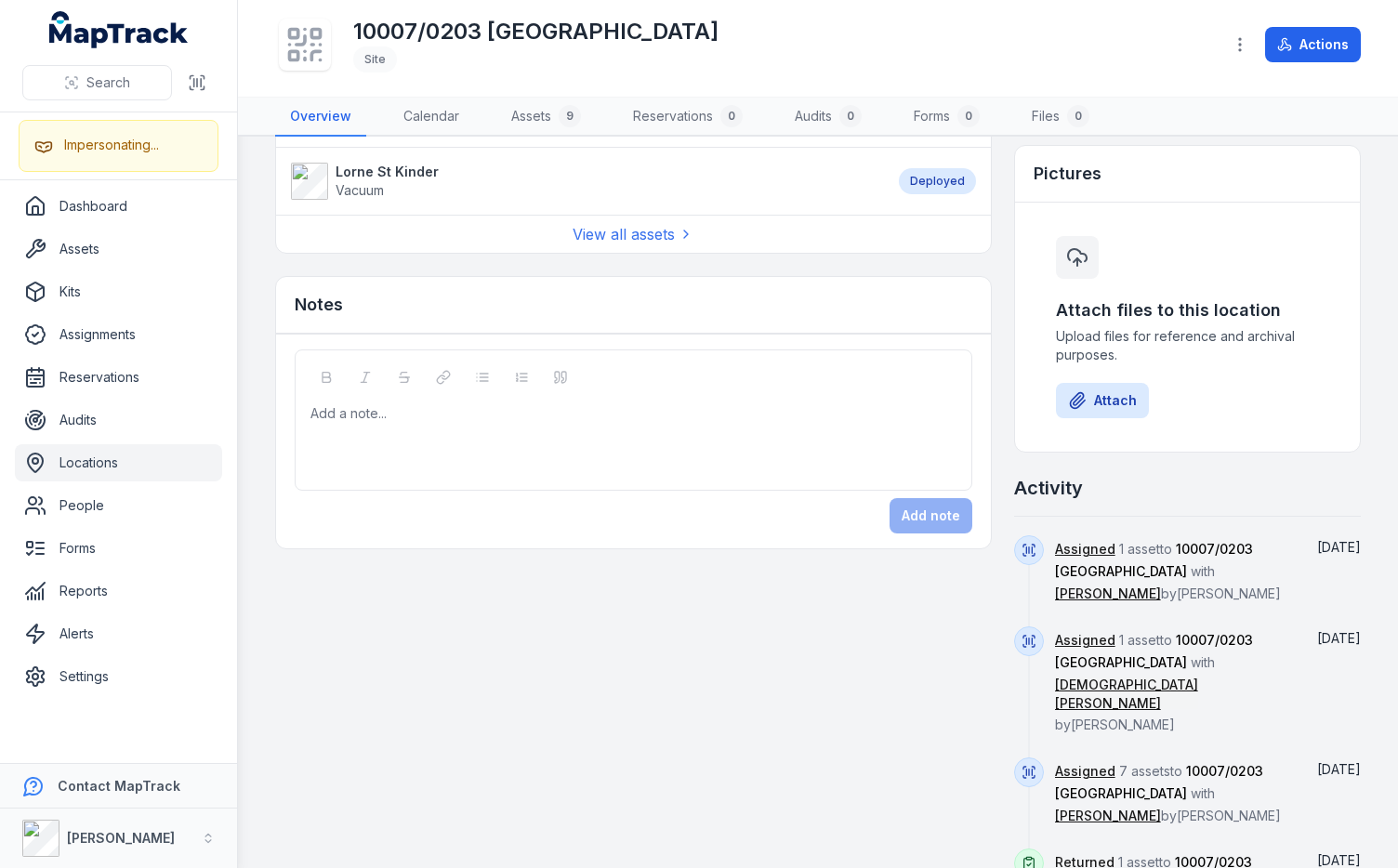
scroll to position [756, 0]
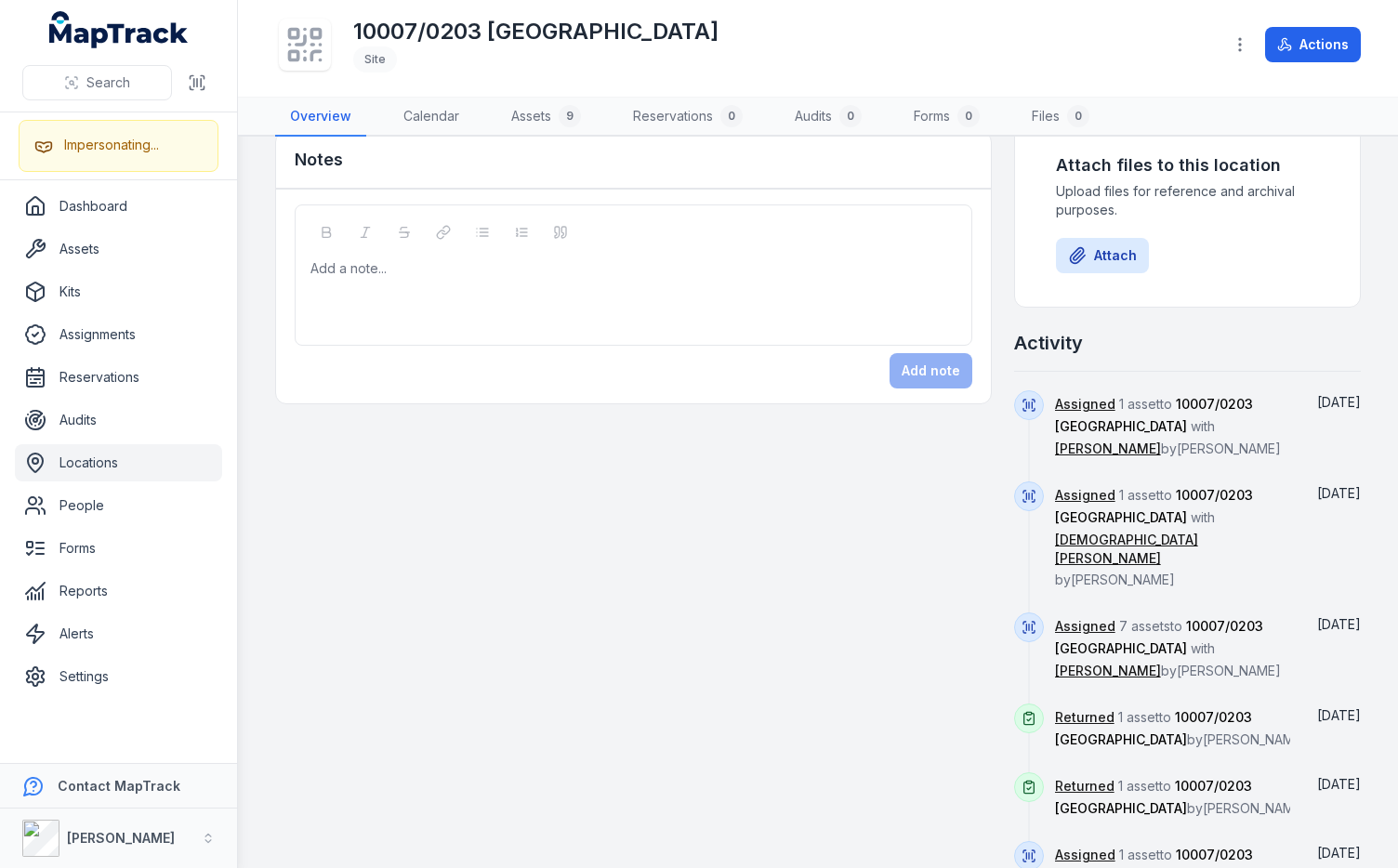
click at [991, 515] on div "Assets 9 Moomba Park ELS Vacuum Deployed Greenvale Kindergarten Vacuum Deployed…" at bounding box center [818, 281] width 1086 height 1757
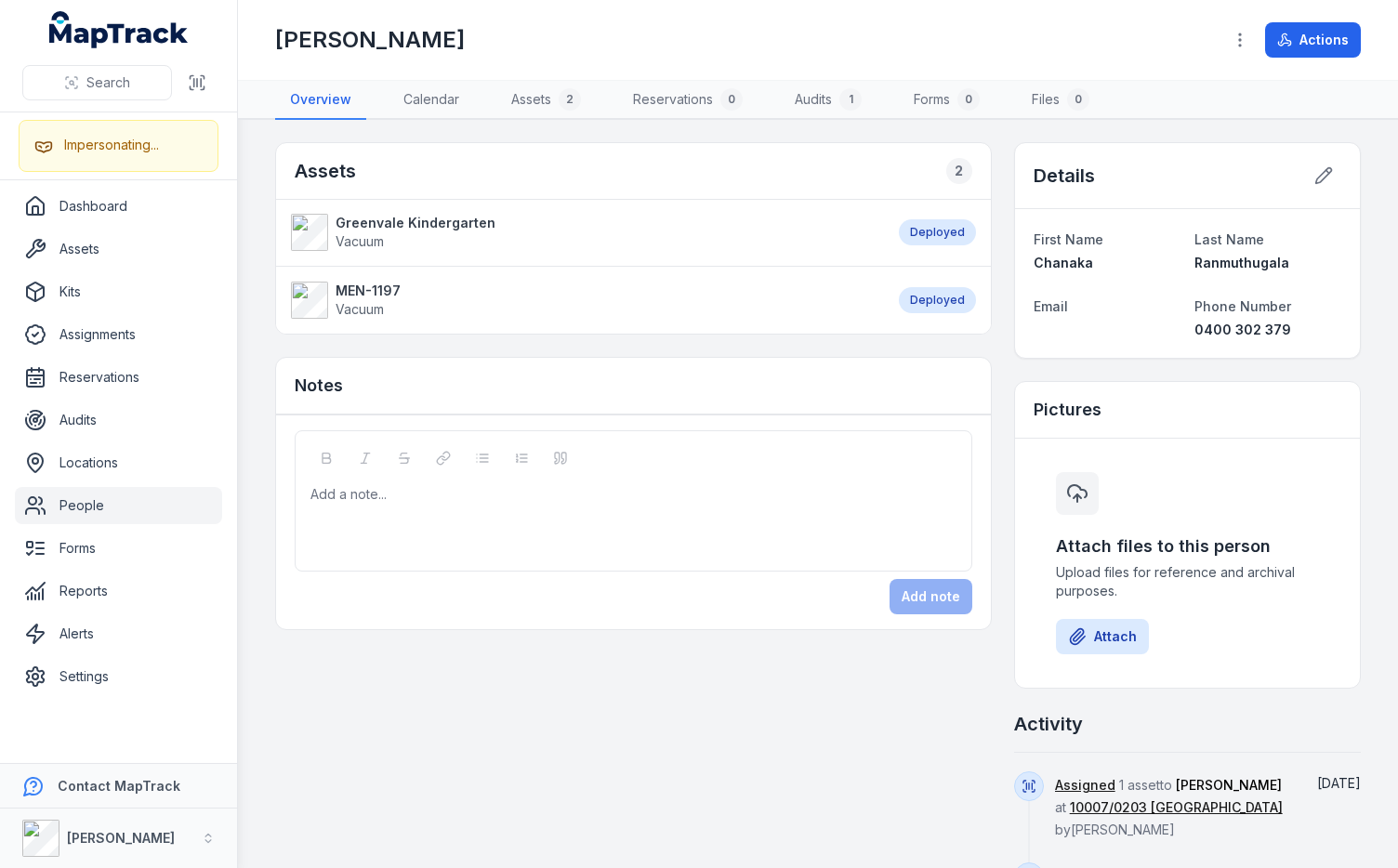
click at [413, 224] on strong "Greenvale Kindergarten" at bounding box center [415, 223] width 160 height 19
click at [584, 162] on div "Assets 2" at bounding box center [633, 171] width 715 height 57
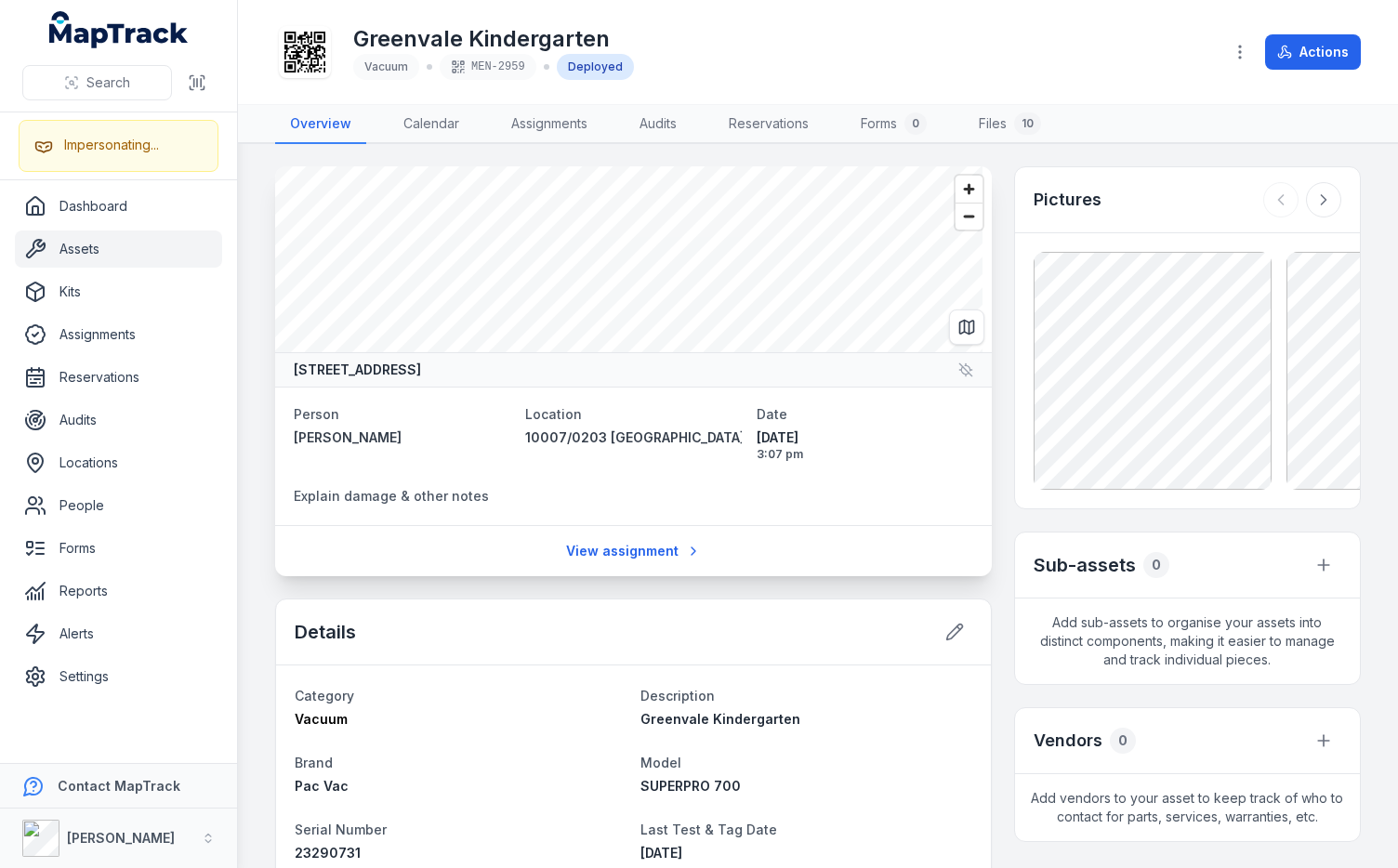
click at [685, 55] on div "Greenvale Kindergarten Vacuum MEN-2959 Deployed" at bounding box center [741, 52] width 932 height 60
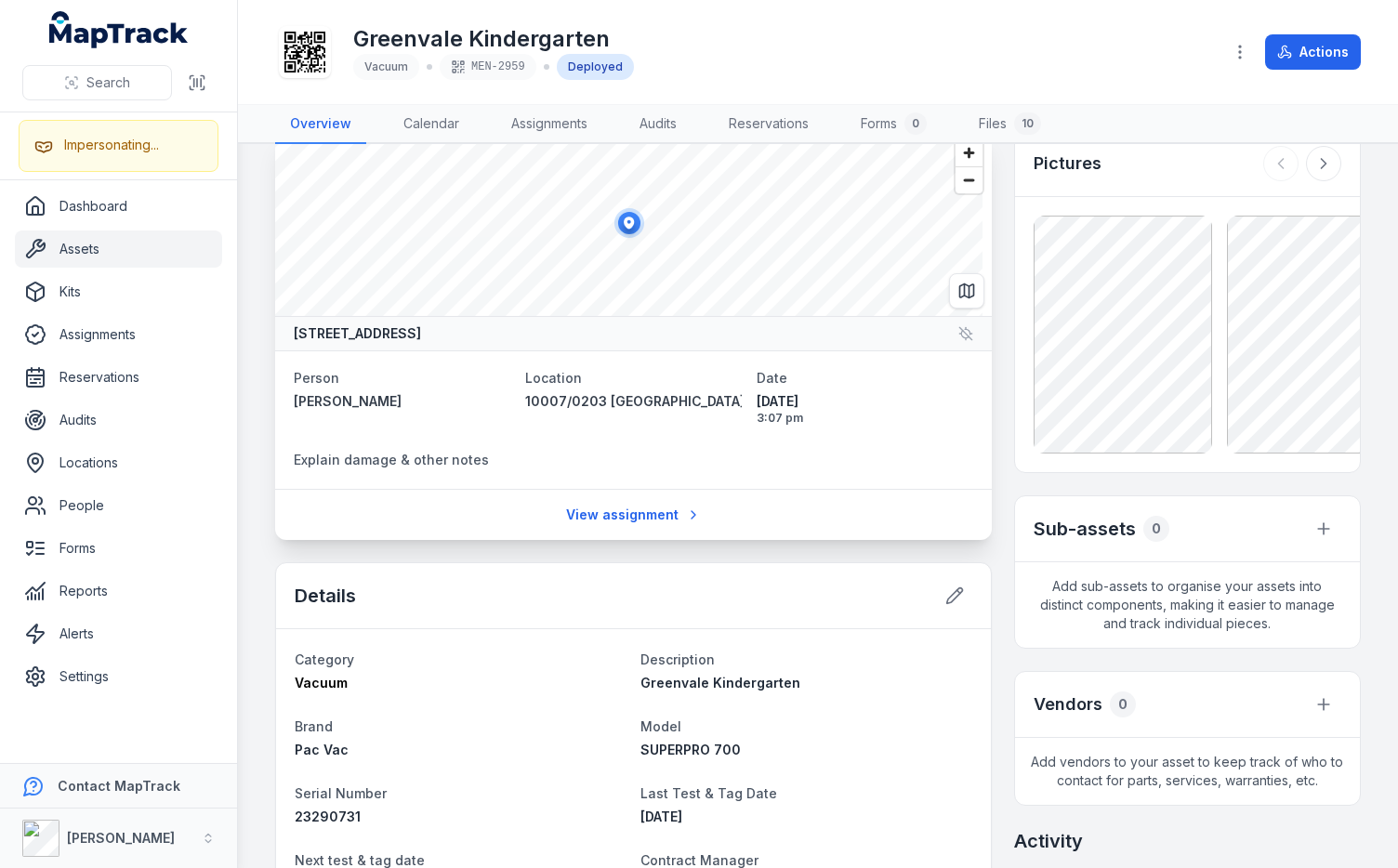
scroll to position [49, 0]
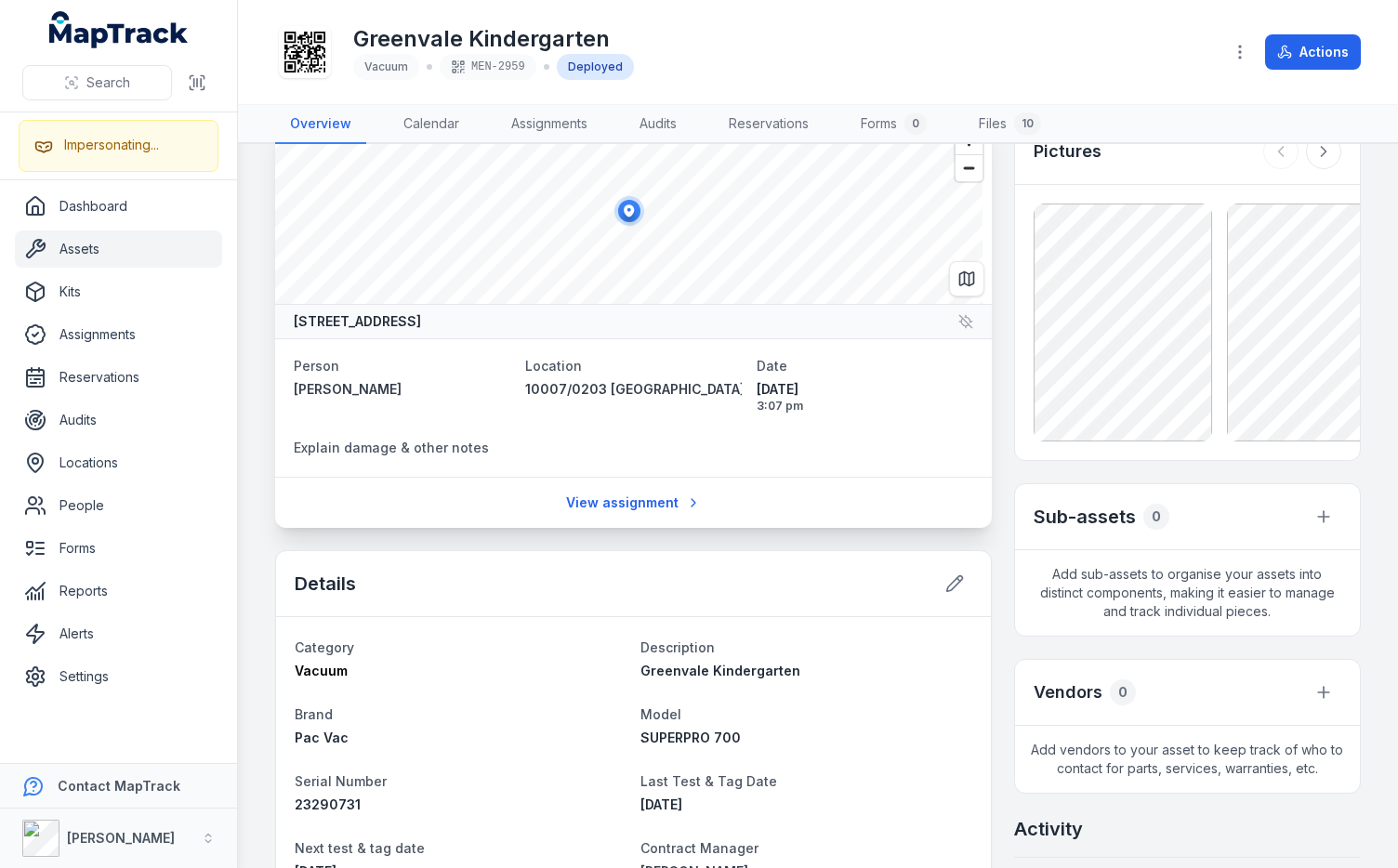
click at [600, 580] on div "Details" at bounding box center [633, 584] width 715 height 66
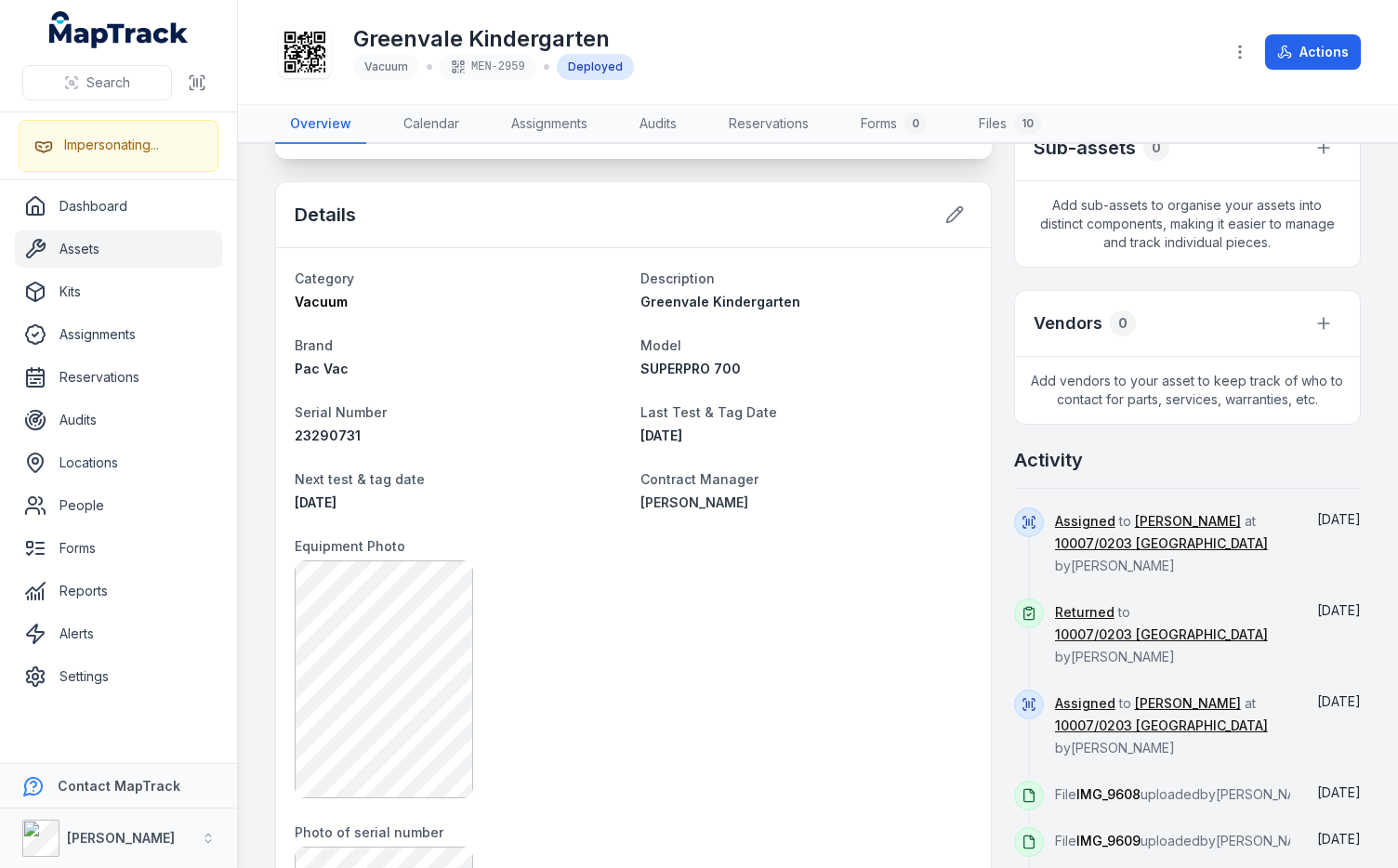
scroll to position [430, 0]
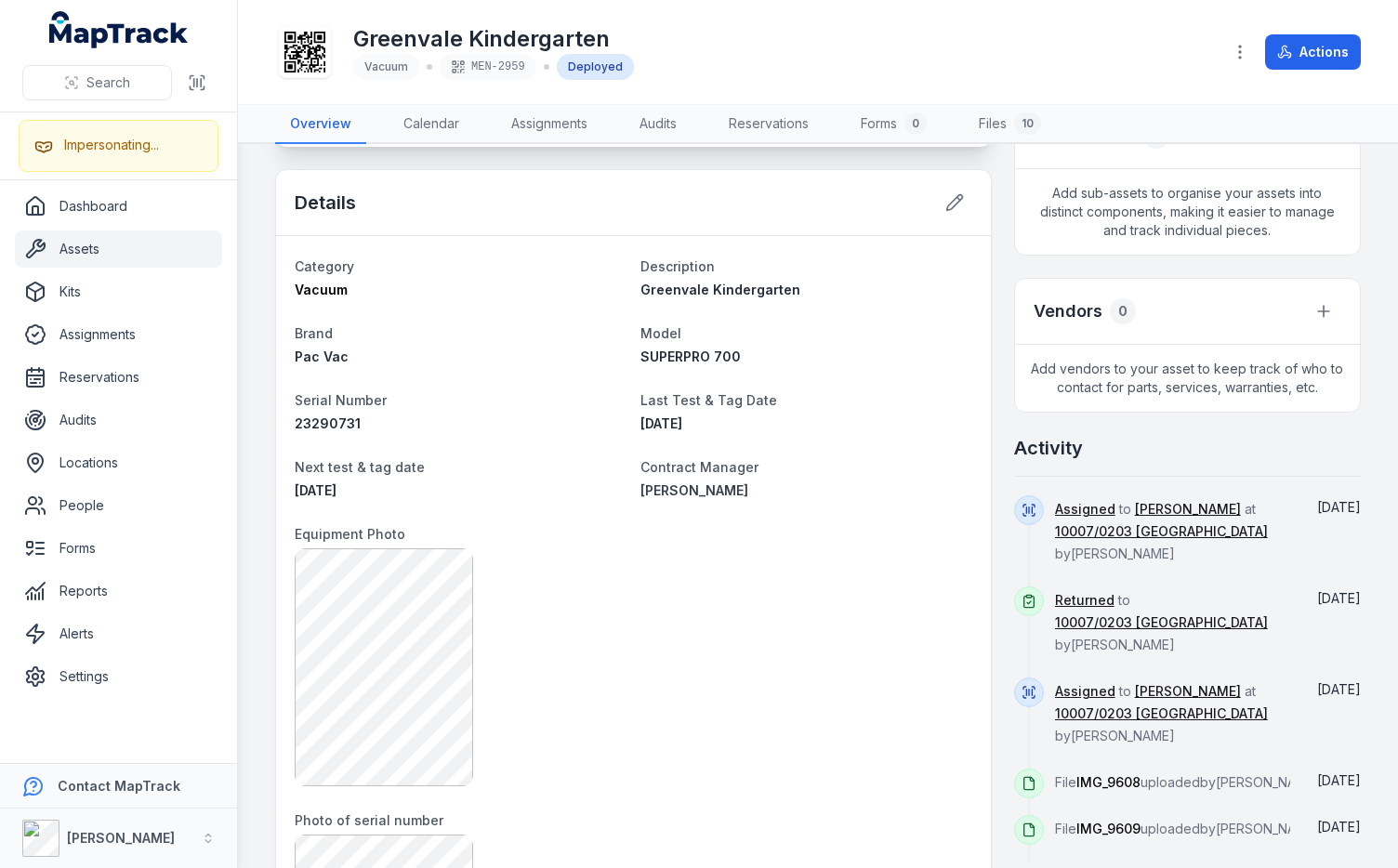
click at [658, 566] on div at bounding box center [632, 666] width 677 height 238
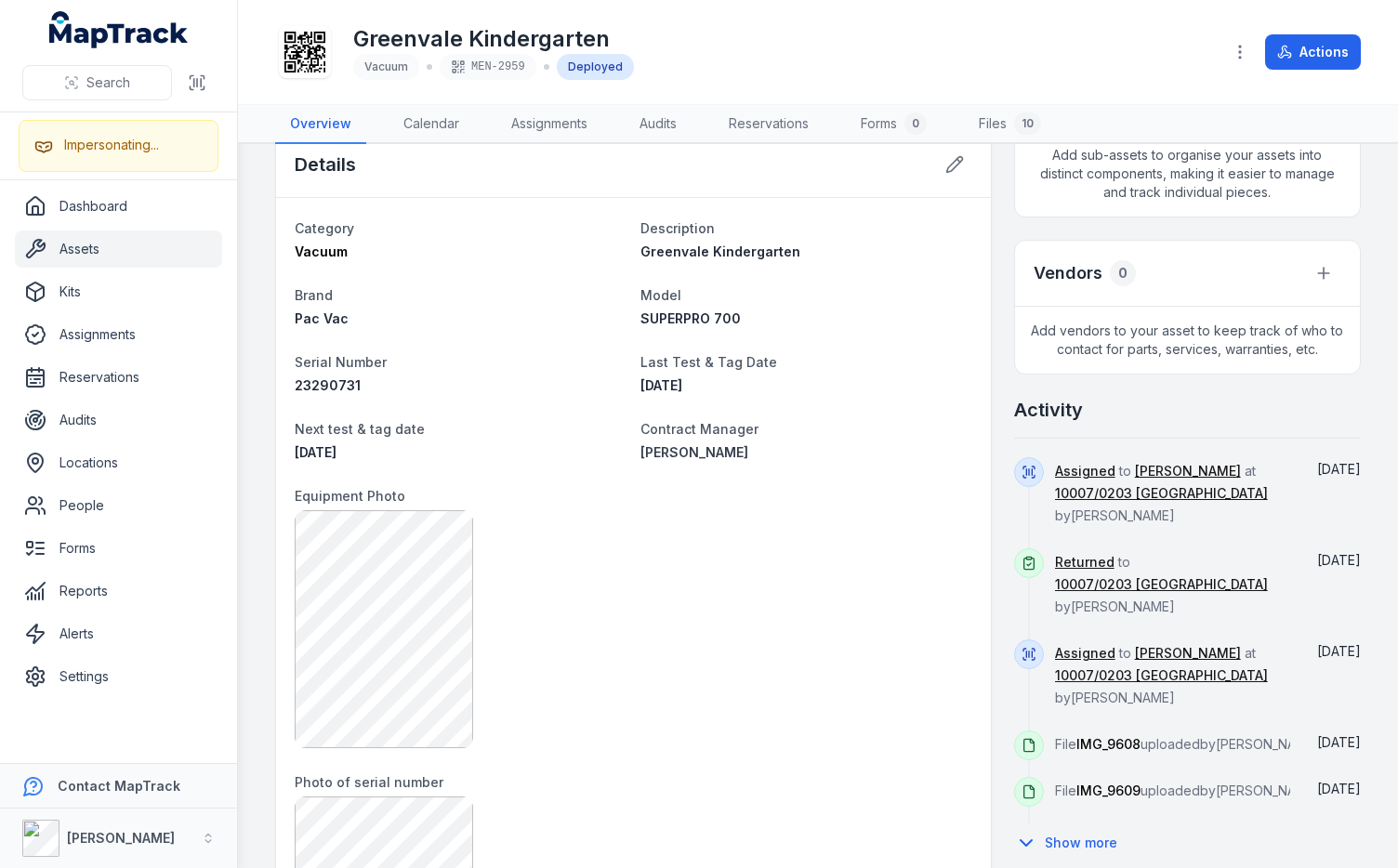
scroll to position [345, 0]
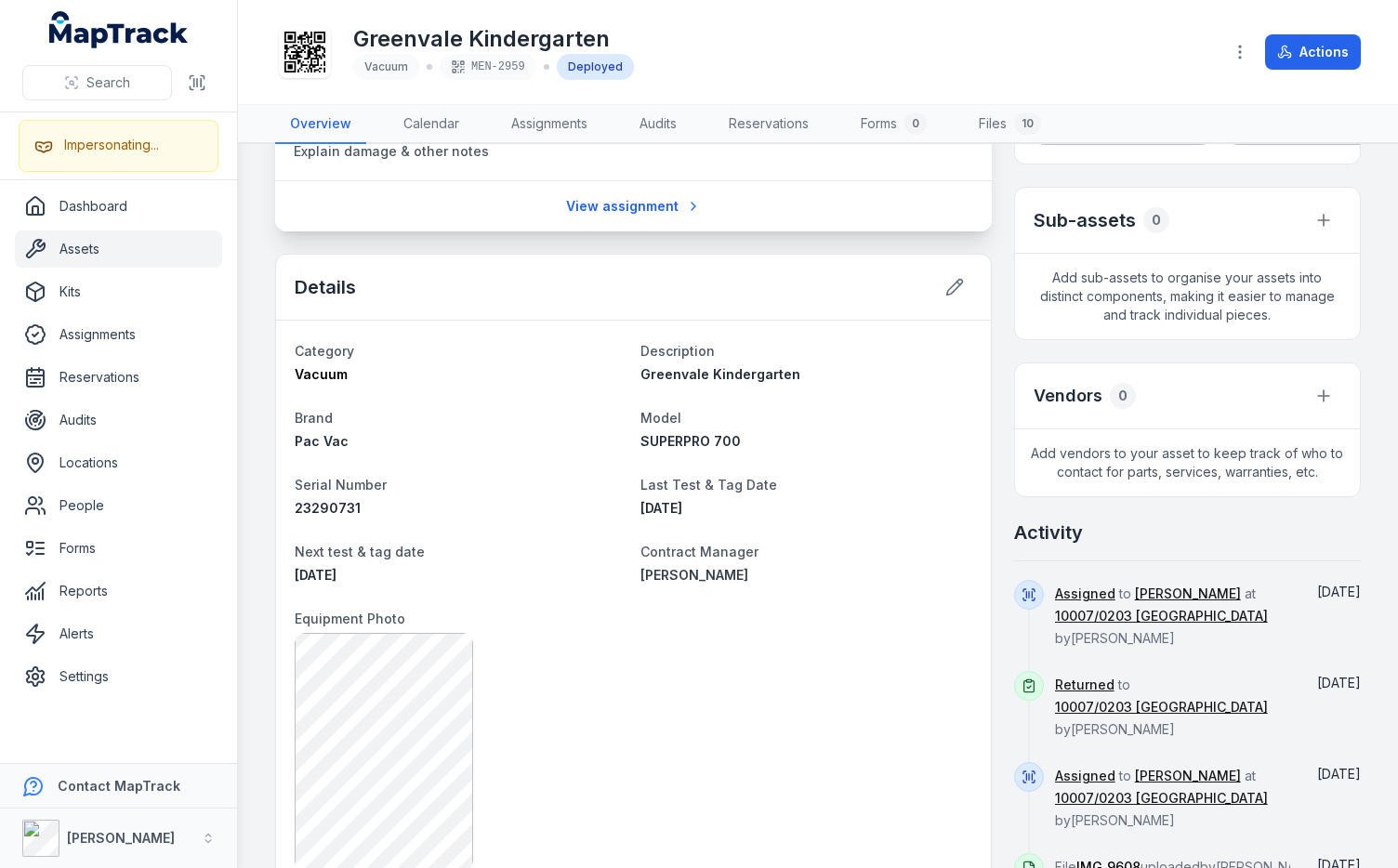
click at [987, 485] on div "208a Hilton Street, Glenroy, Melbourne Victoria 3046, Australia Person Chanaka …" at bounding box center [818, 874] width 1086 height 2104
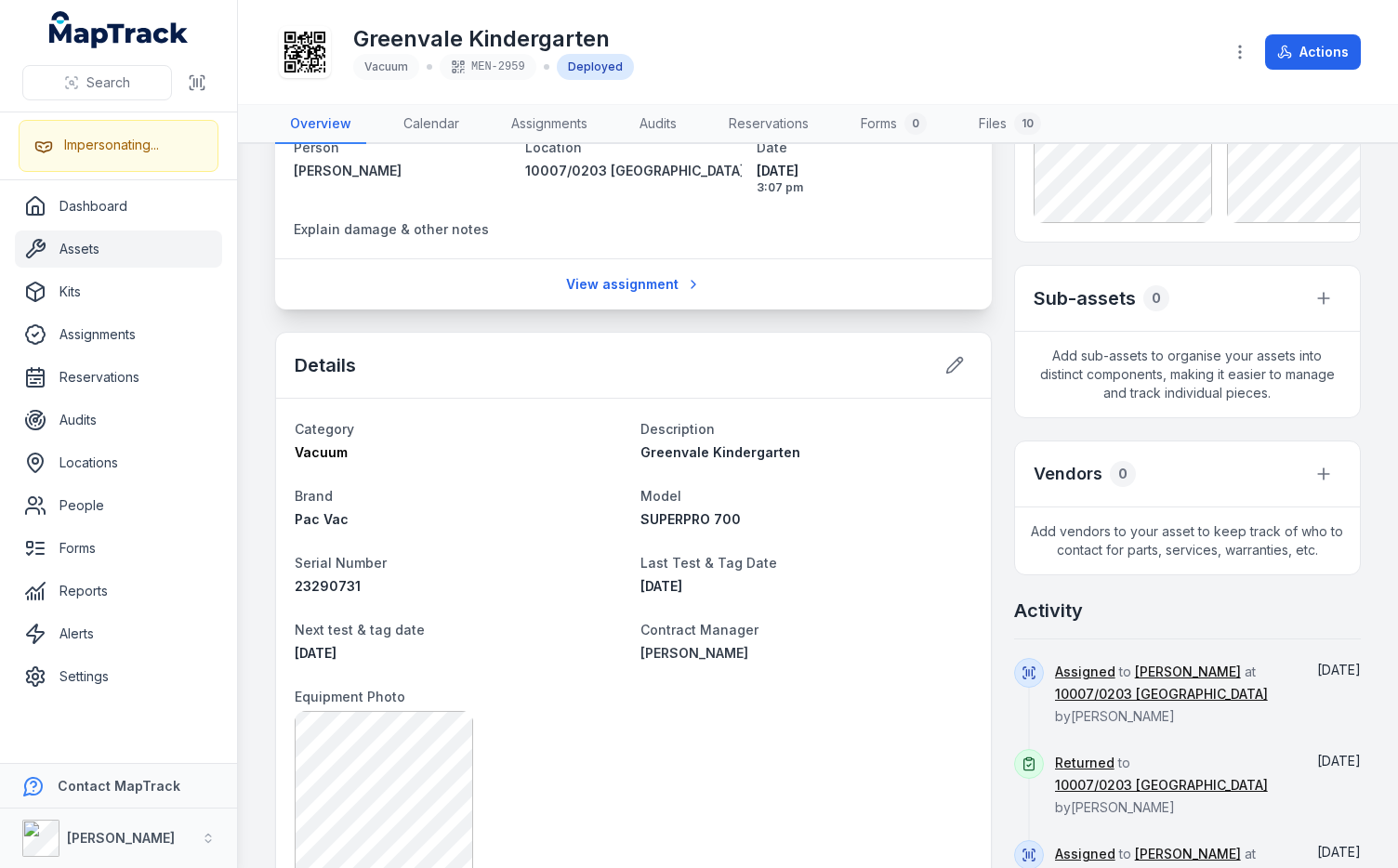
scroll to position [47, 0]
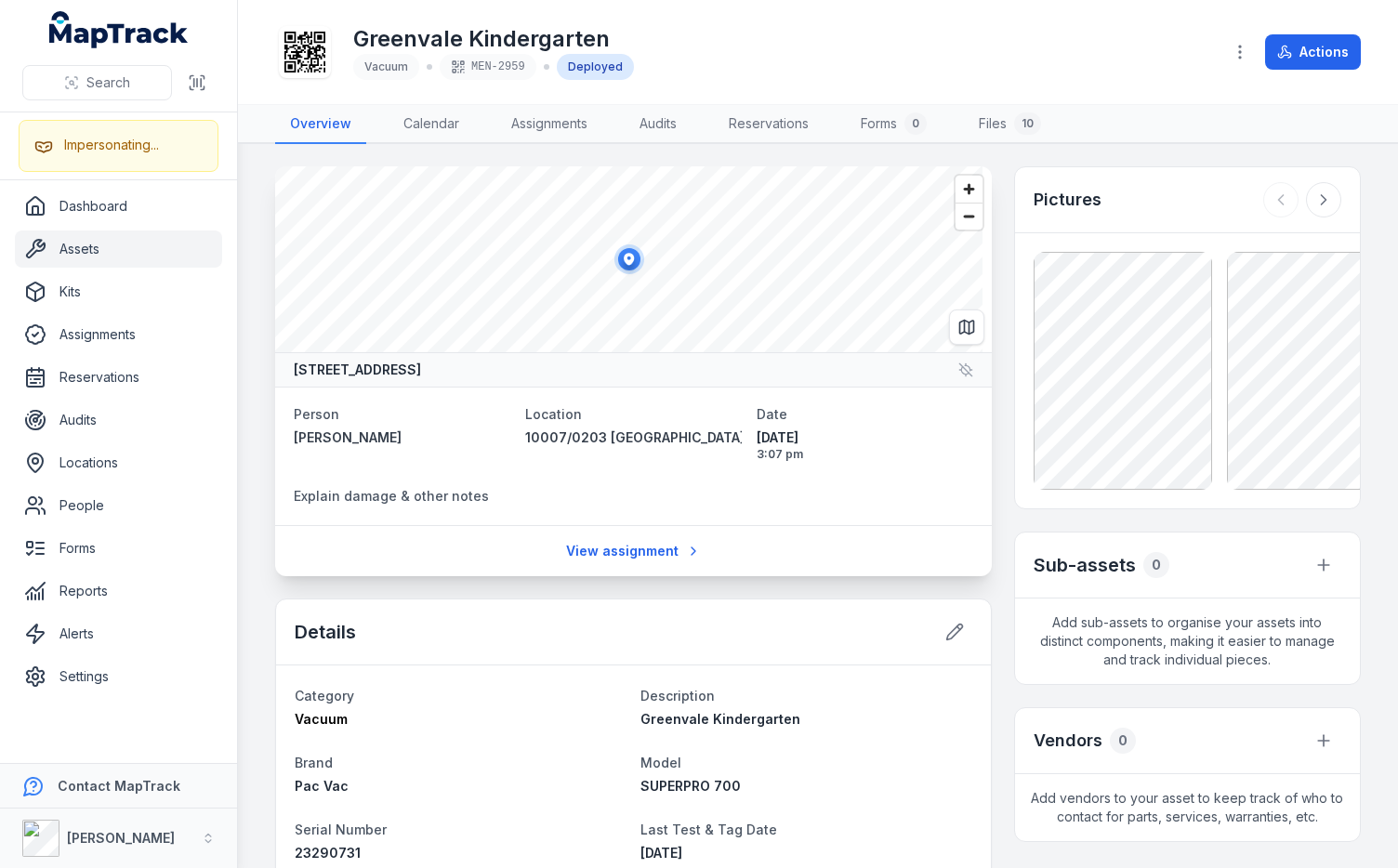
click at [991, 164] on main "208a Hilton Street, Glenroy, Melbourne Victoria 3046, Australia Person Chanaka …" at bounding box center [817, 506] width 1159 height 724
drag, startPoint x: 892, startPoint y: 75, endPoint x: 869, endPoint y: 7, distance: 71.8
click at [892, 75] on div "Greenvale Kindergarten Vacuum MEN-2959 Deployed" at bounding box center [741, 52] width 932 height 60
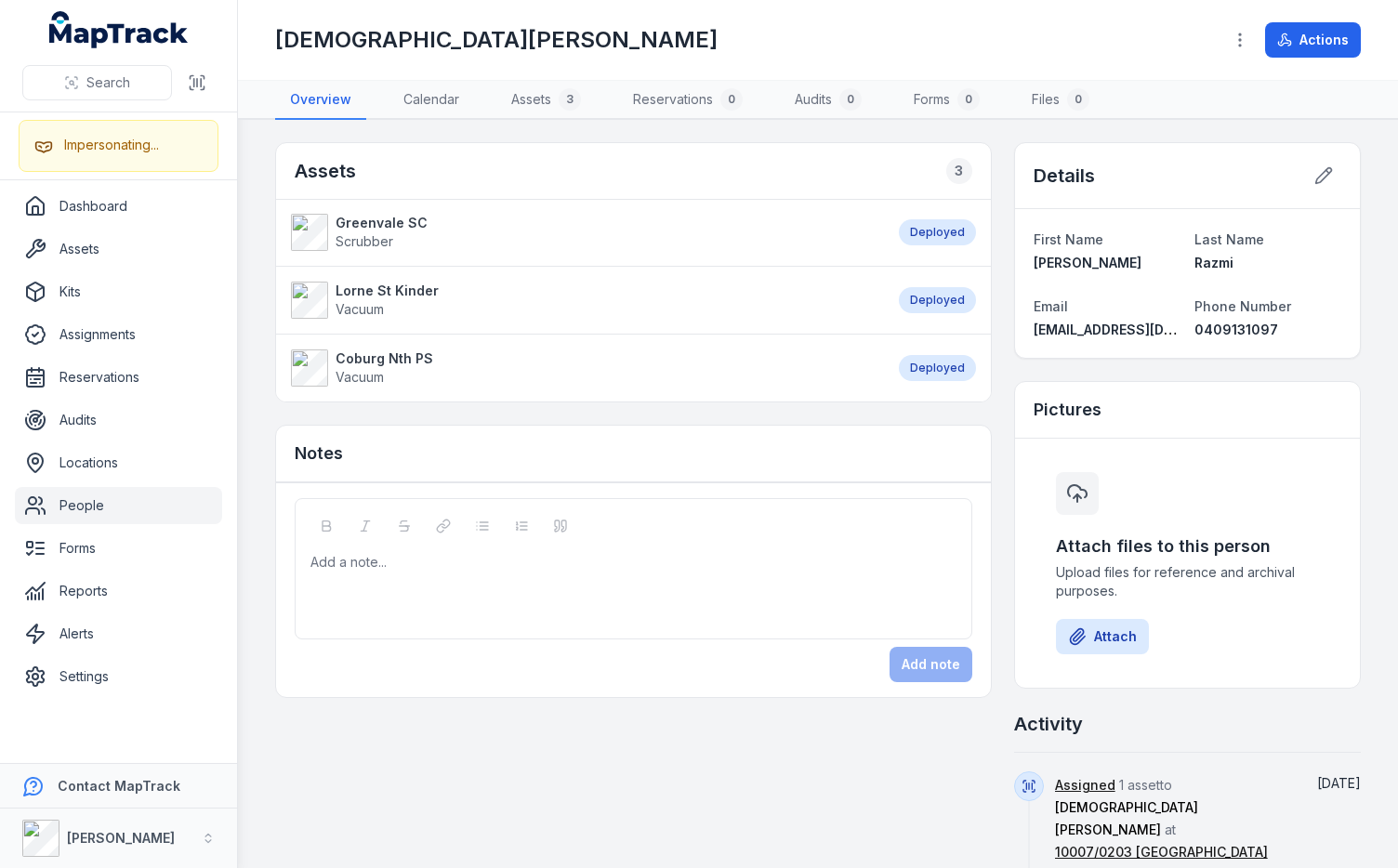
click at [780, 48] on div "[DEMOGRAPHIC_DATA][PERSON_NAME]" at bounding box center [741, 40] width 932 height 30
click at [730, 26] on div "[DEMOGRAPHIC_DATA][PERSON_NAME]" at bounding box center [741, 40] width 932 height 30
